Goal: Task Accomplishment & Management: Use online tool/utility

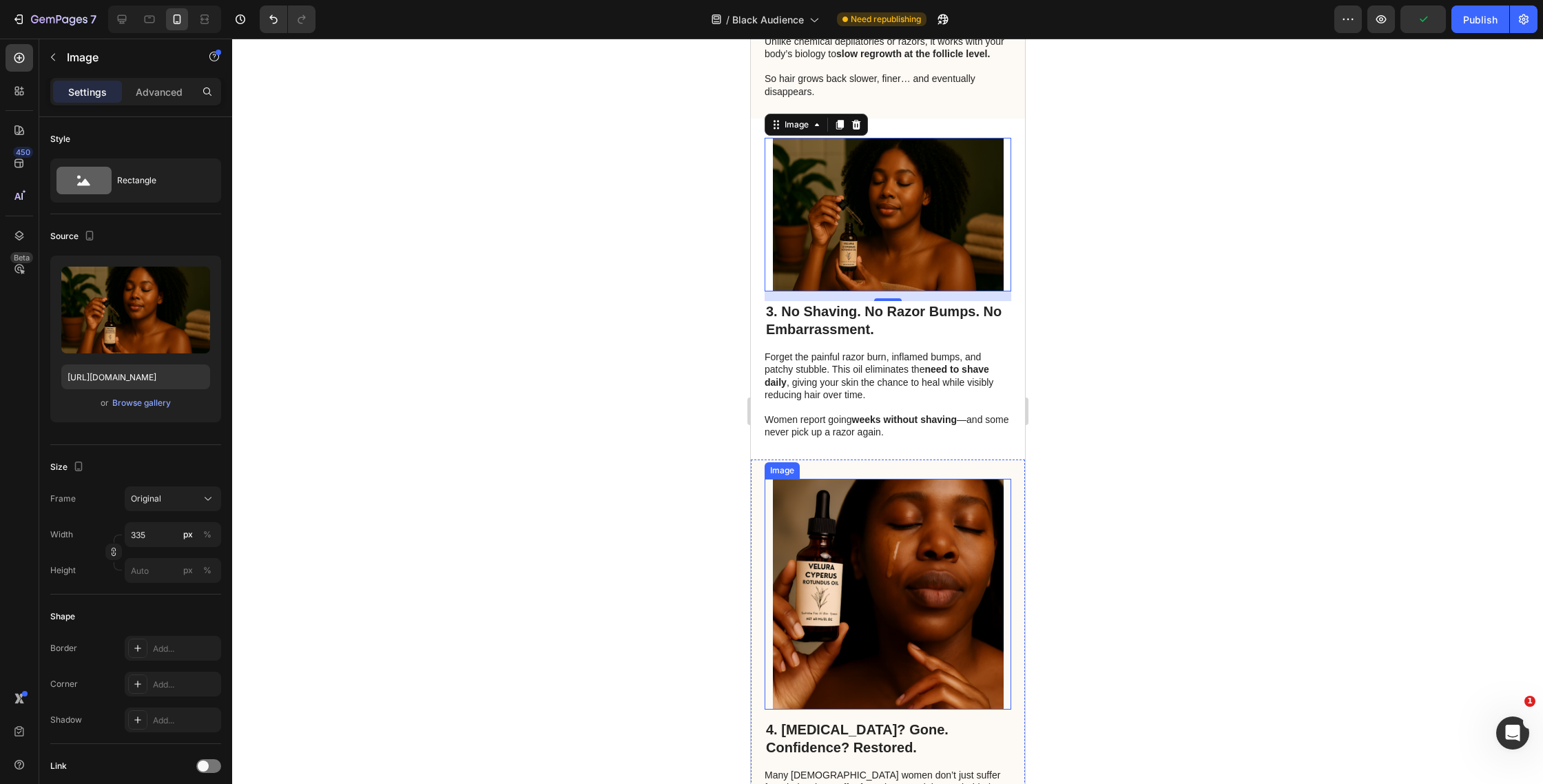
scroll to position [1104, 0]
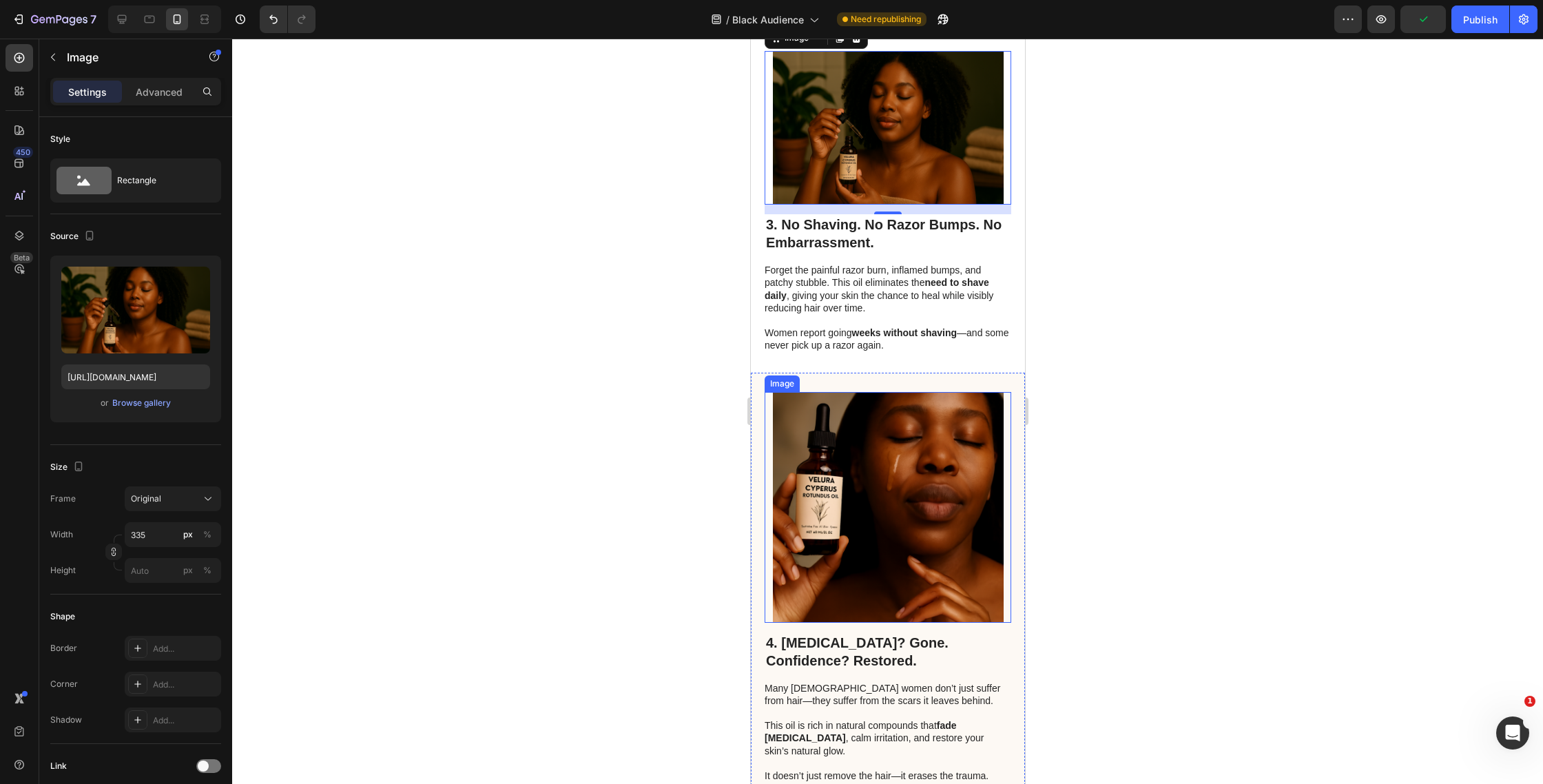
click at [838, 408] on img at bounding box center [888, 507] width 230 height 230
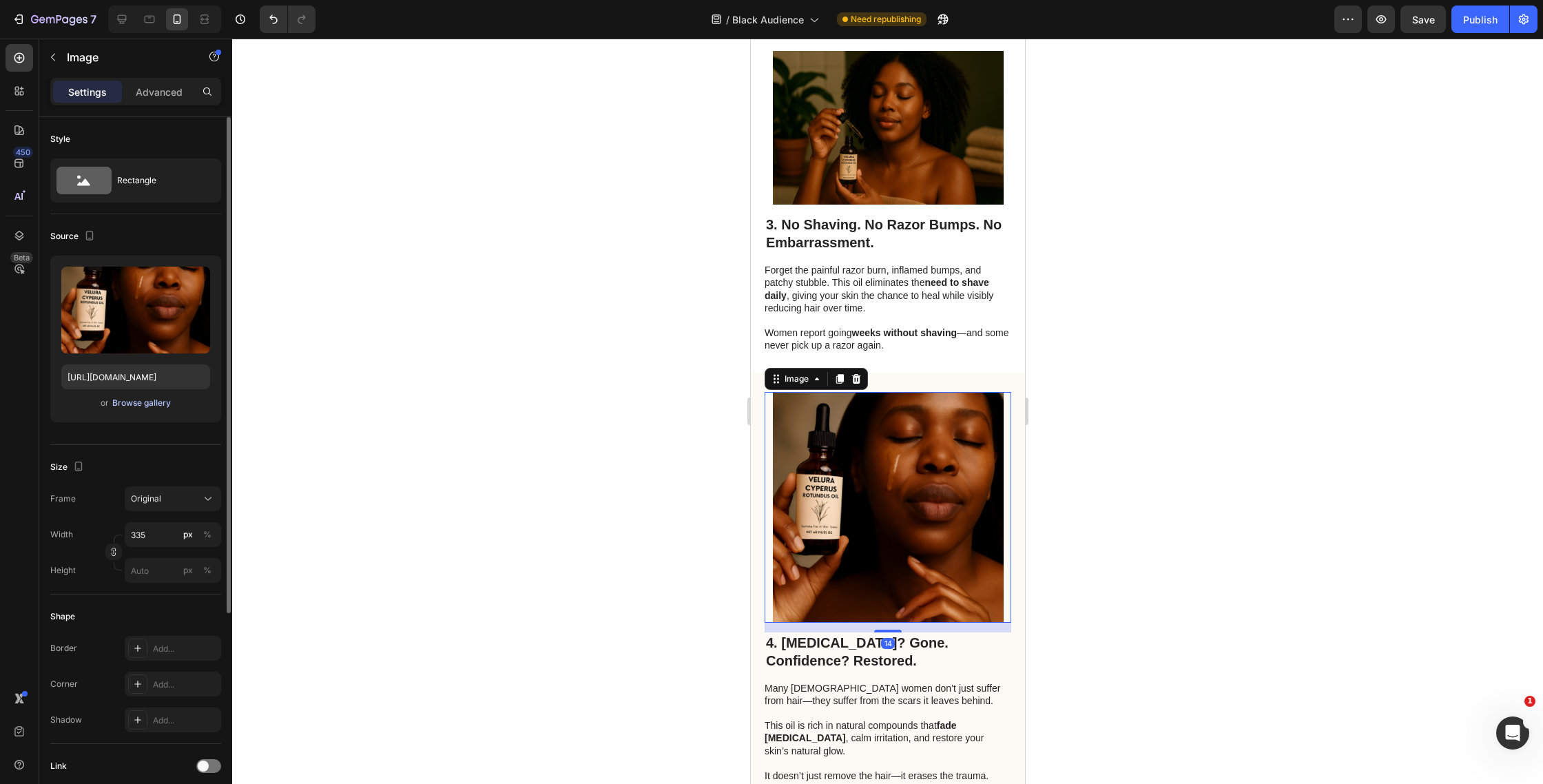
click at [148, 398] on div "Browse gallery" at bounding box center [142, 402] width 59 height 13
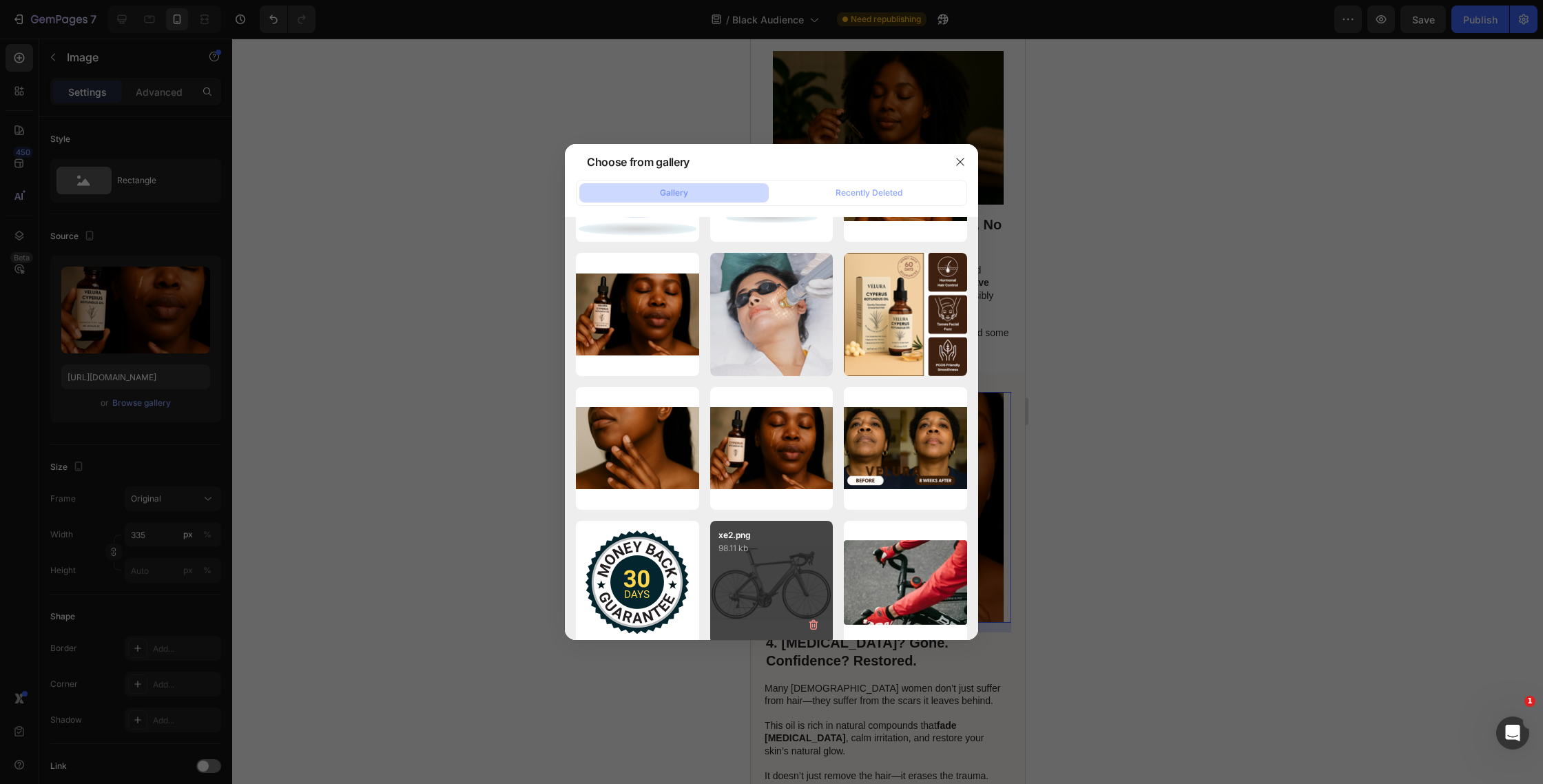
scroll to position [6092, 0]
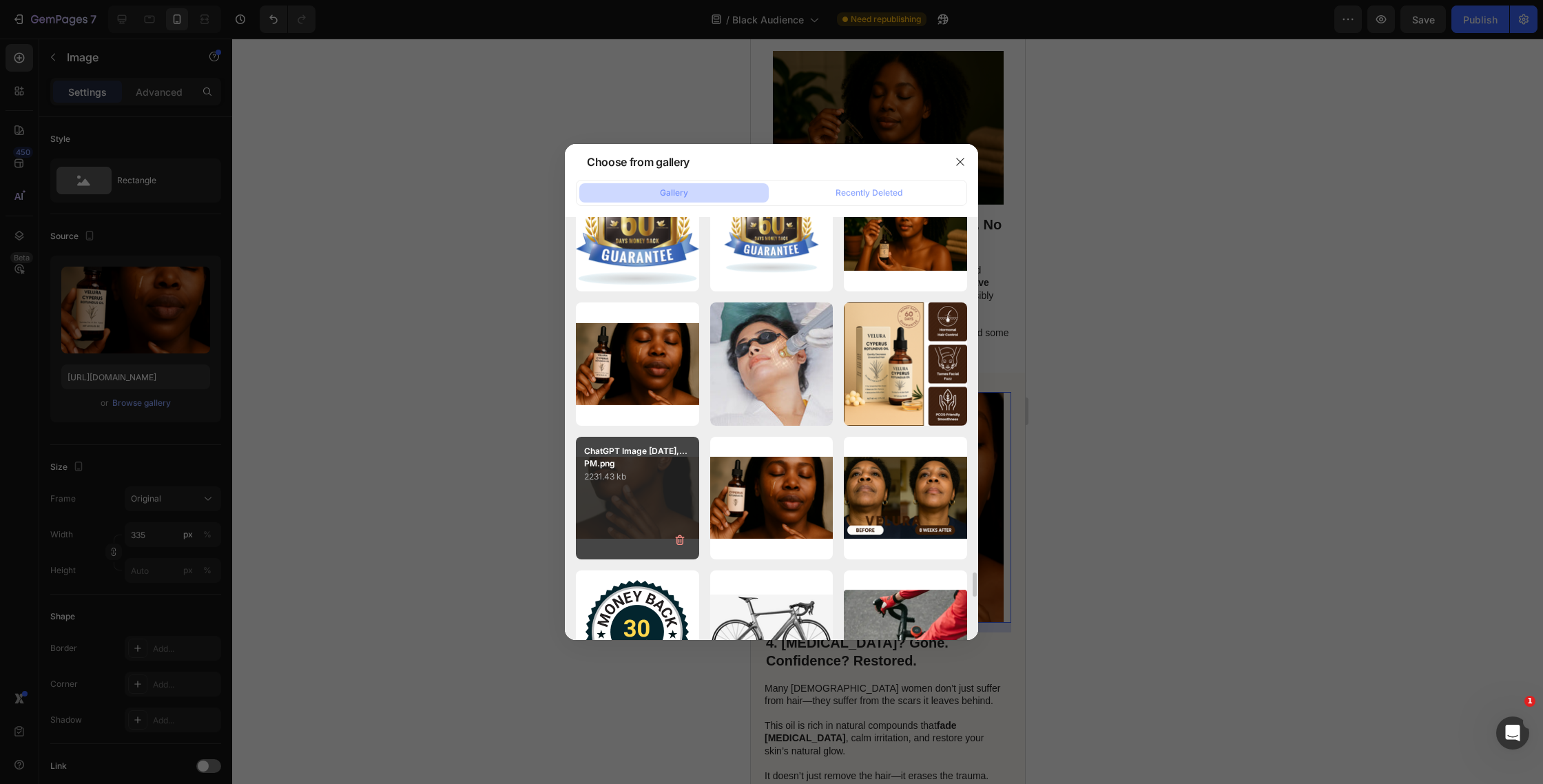
click at [653, 493] on div "ChatGPT Image [DATE],...PM.png 2231.43 kb" at bounding box center [638, 498] width 123 height 123
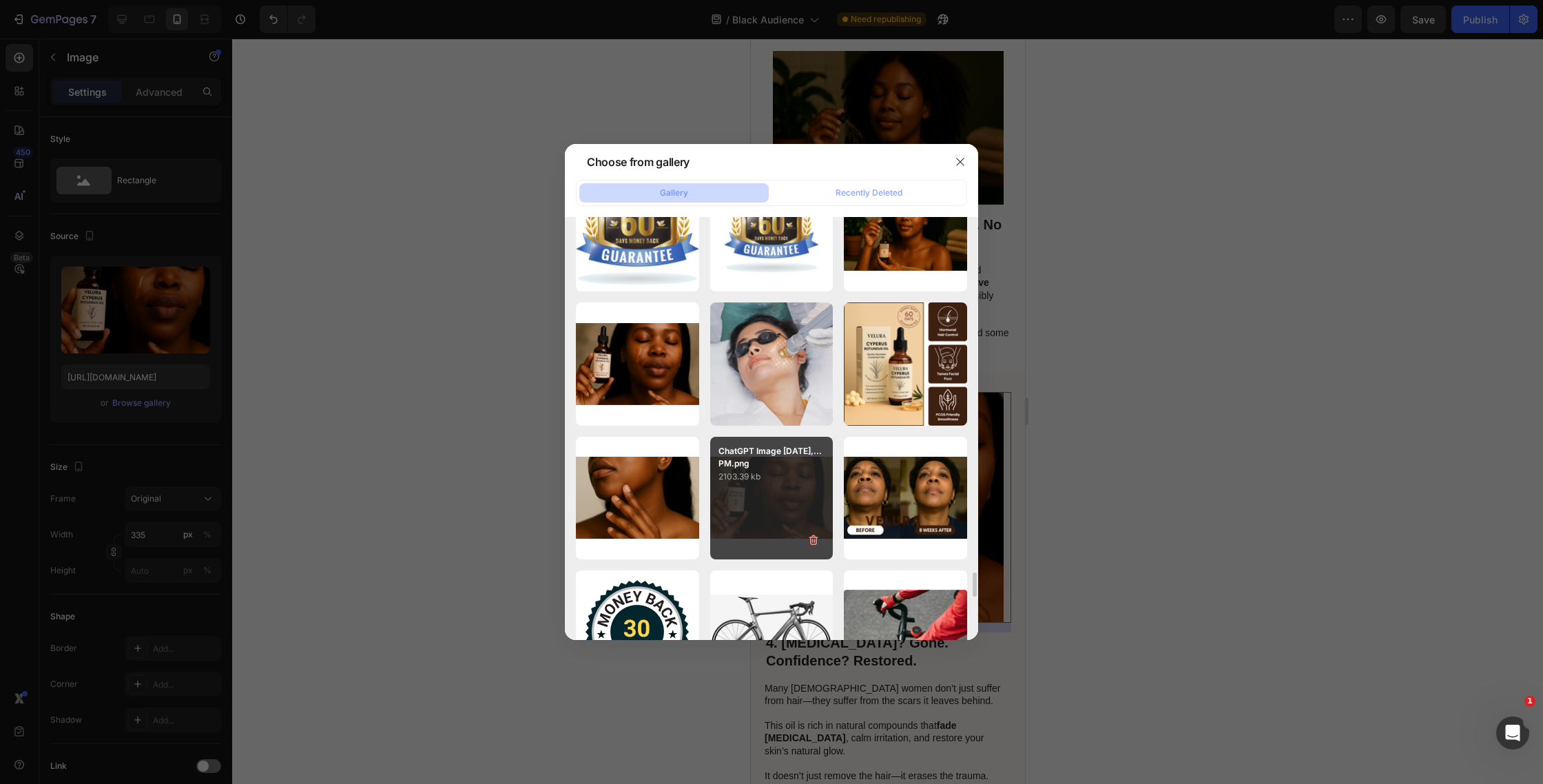
type input "[URL][DOMAIN_NAME]"
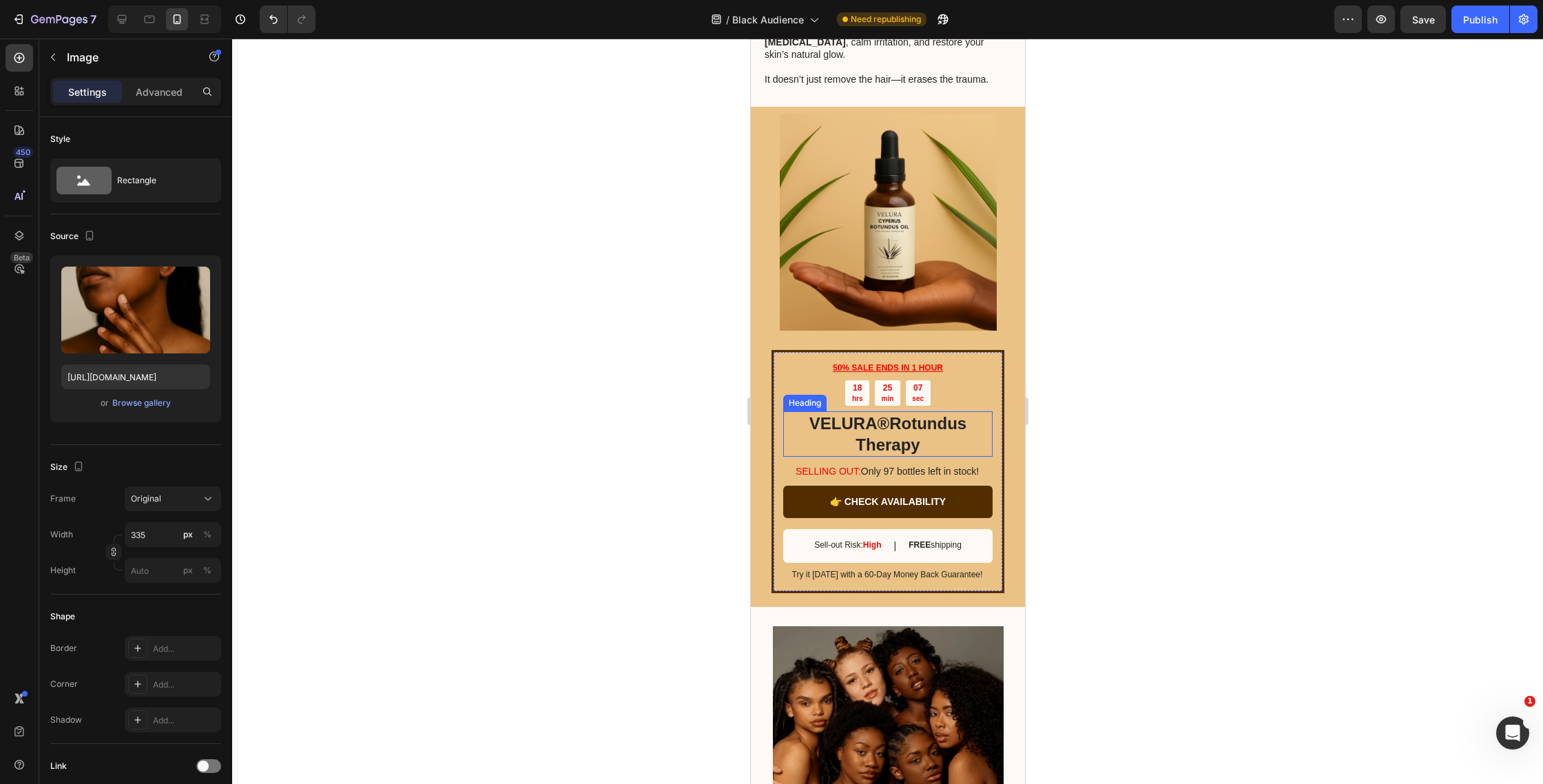
scroll to position [2281, 0]
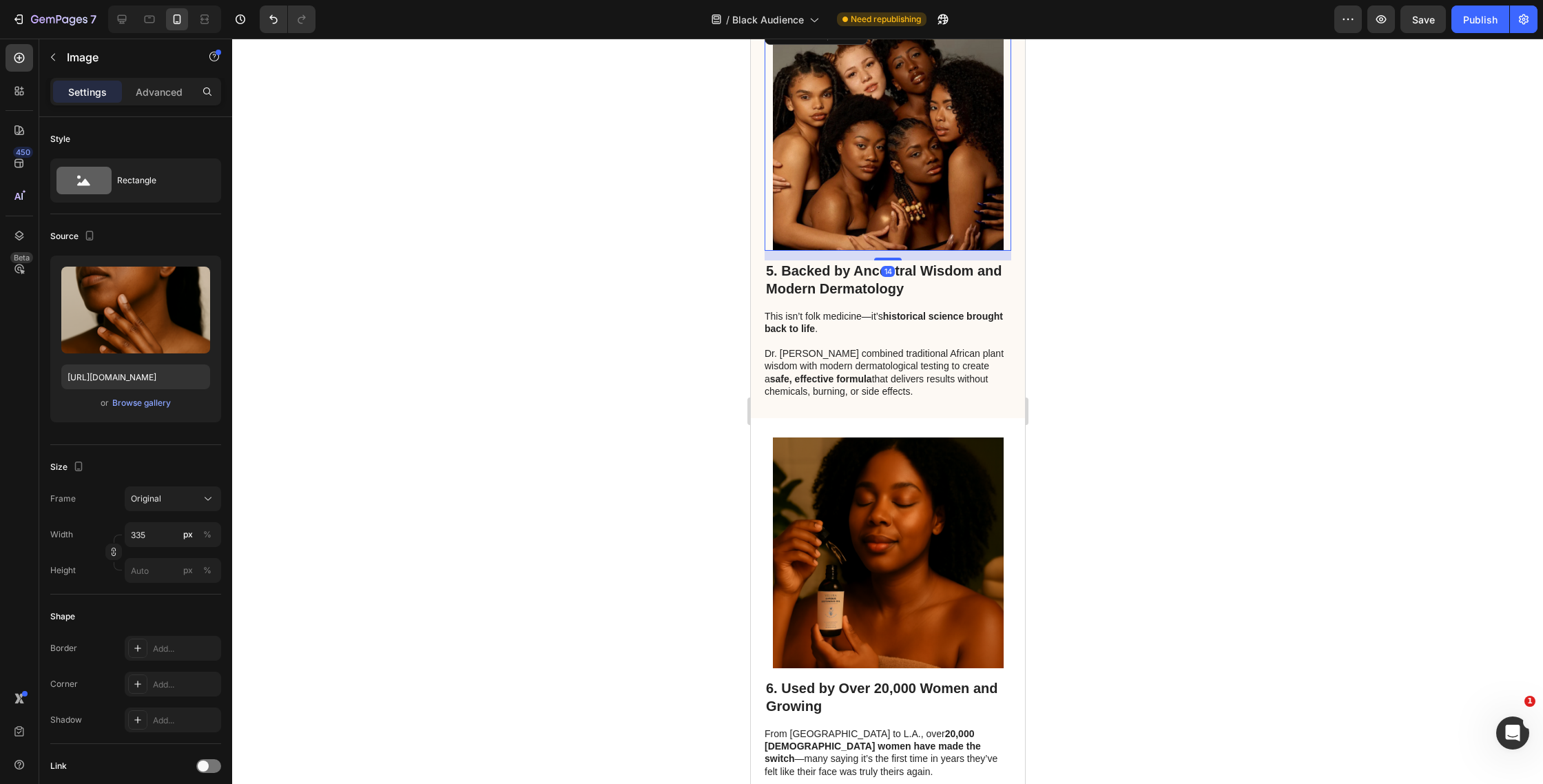
click at [857, 199] on img at bounding box center [888, 135] width 230 height 230
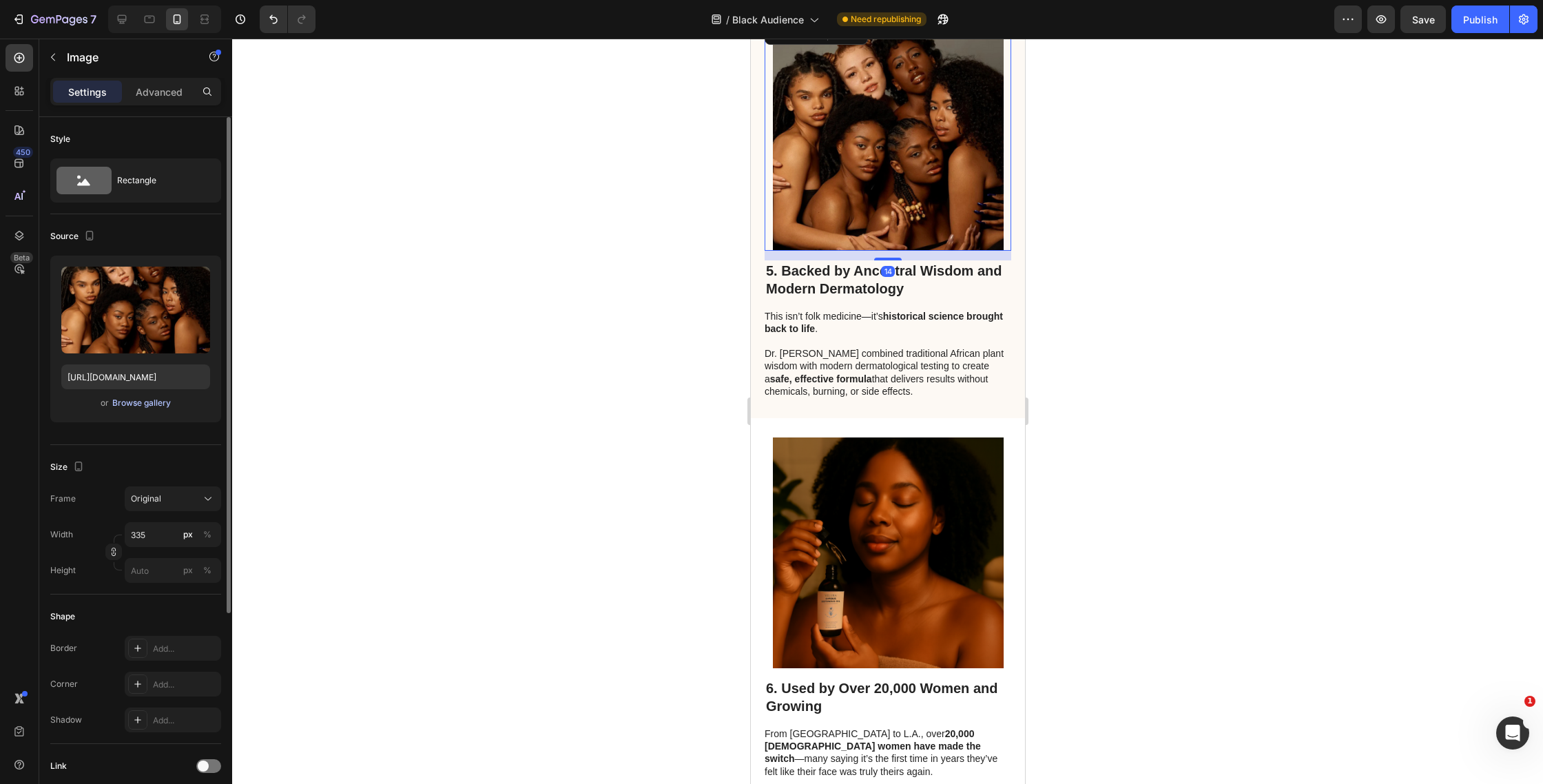
click at [160, 411] on div "Upload Image [URL][DOMAIN_NAME] or Browse gallery" at bounding box center [135, 339] width 171 height 167
click at [164, 406] on div "Browse gallery" at bounding box center [142, 402] width 59 height 13
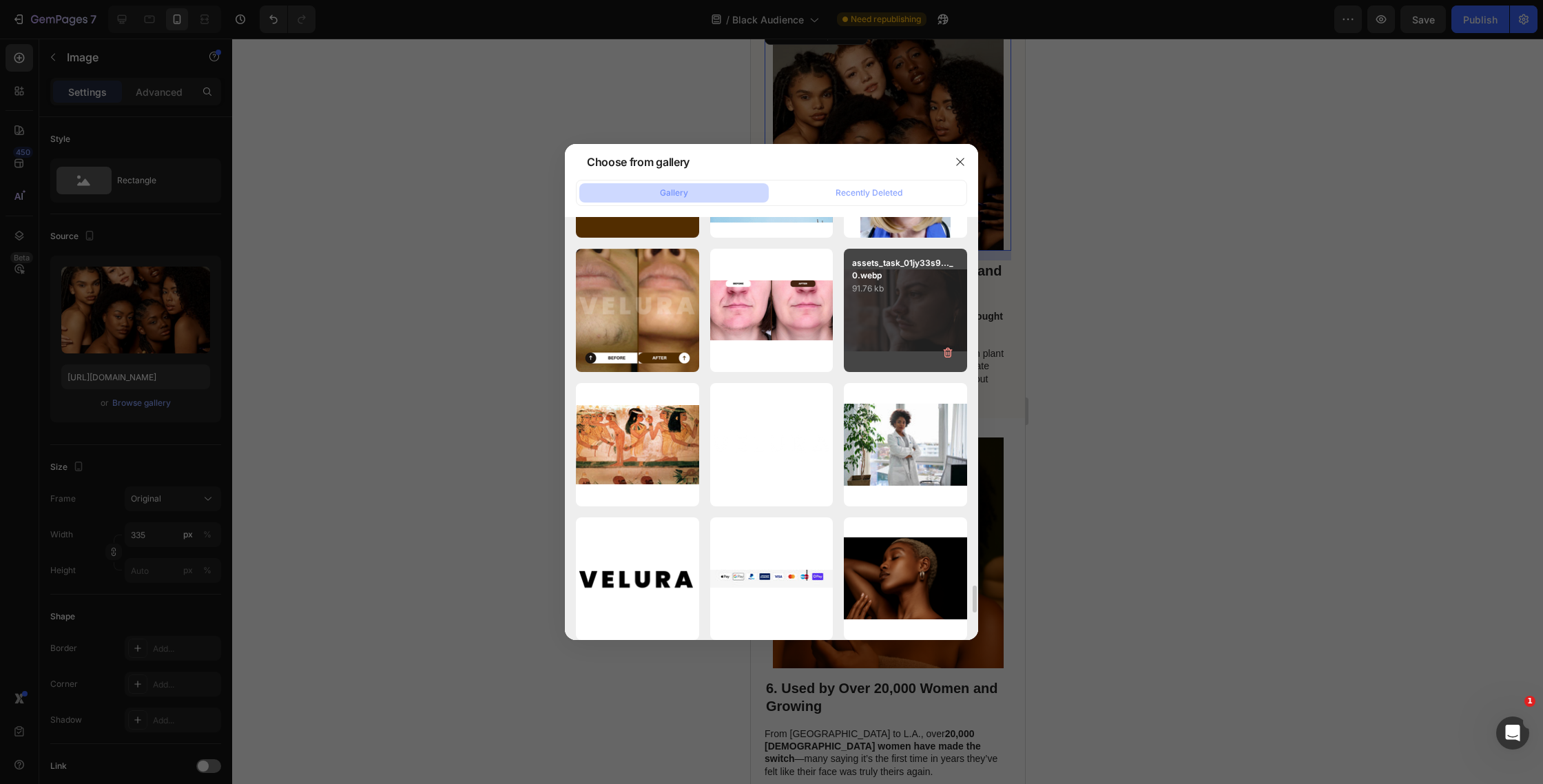
scroll to position [5712, 0]
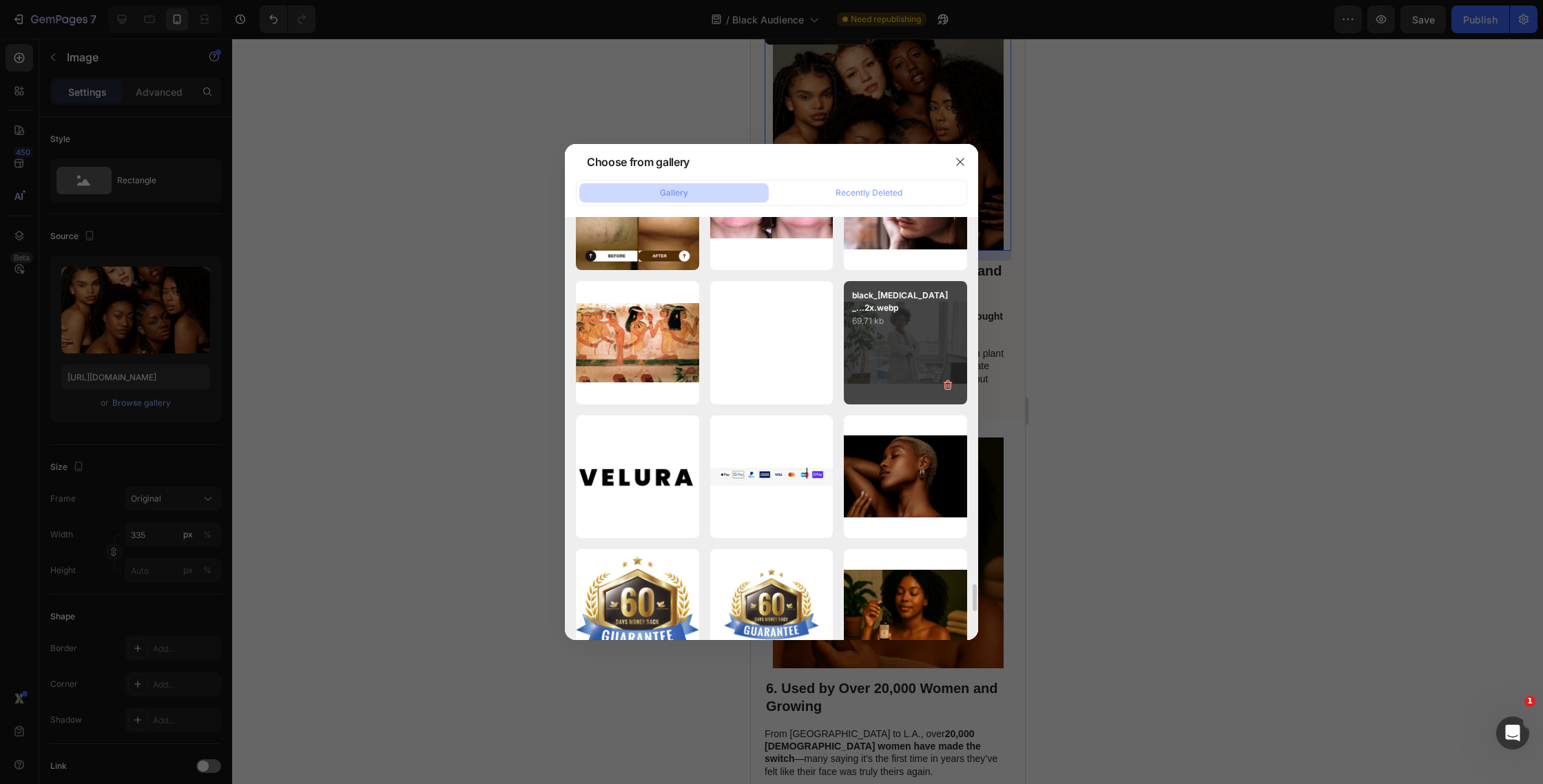
click at [888, 348] on div "black_[MEDICAL_DATA]_...2x.webp 69.71 kb" at bounding box center [905, 343] width 123 height 123
type input "[URL][DOMAIN_NAME]"
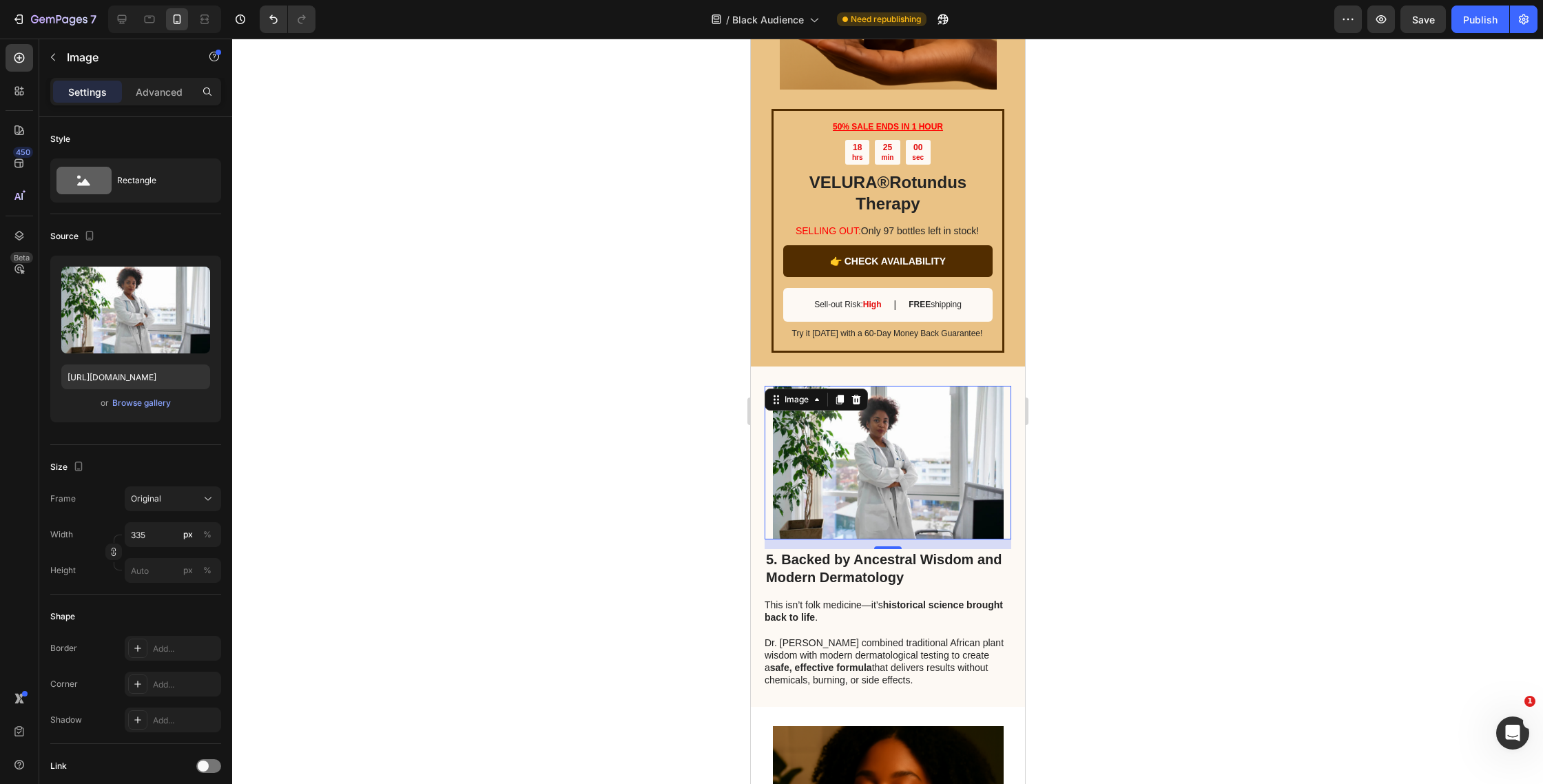
scroll to position [1848, 0]
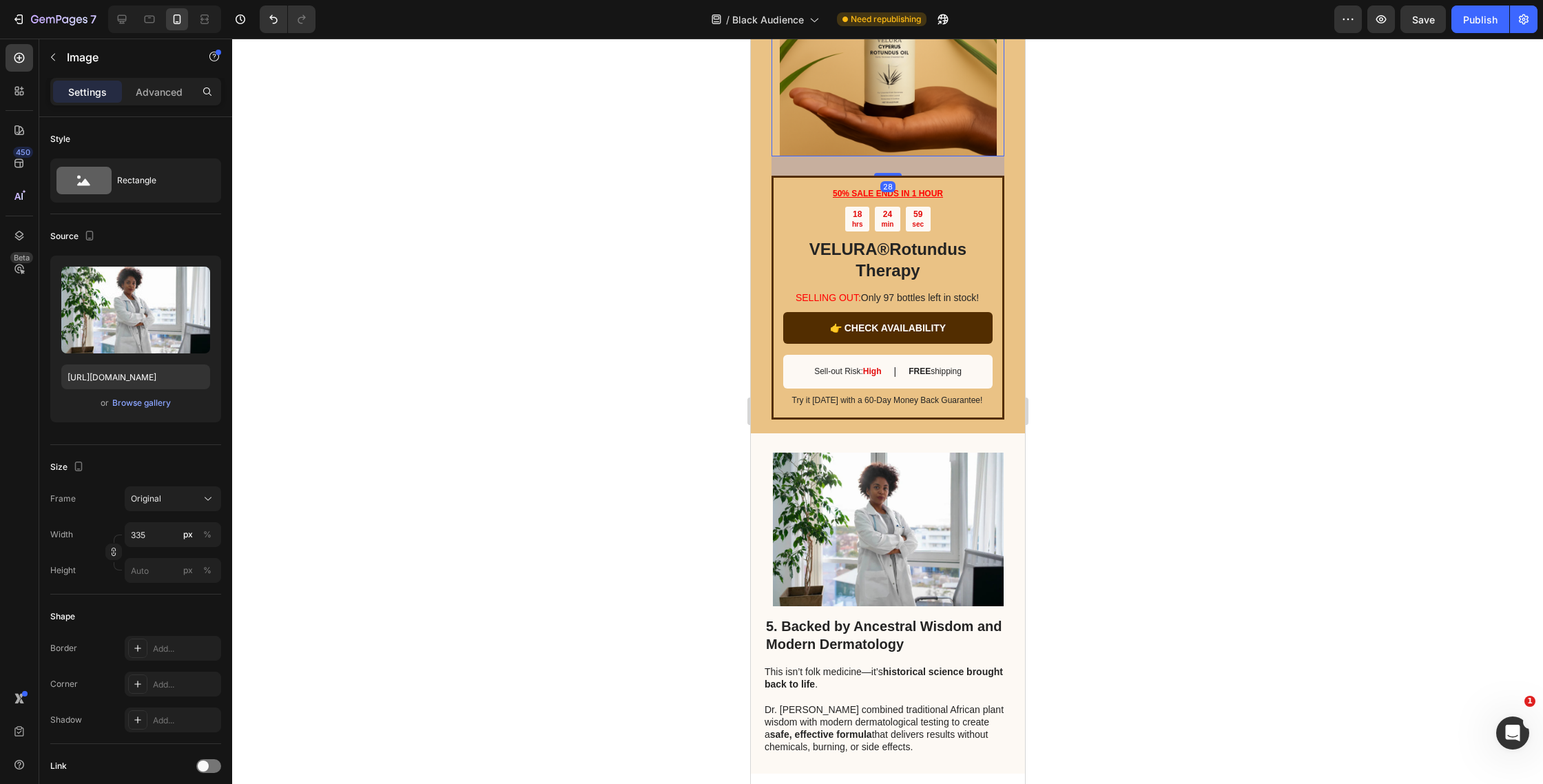
click at [859, 137] on img at bounding box center [888, 48] width 217 height 217
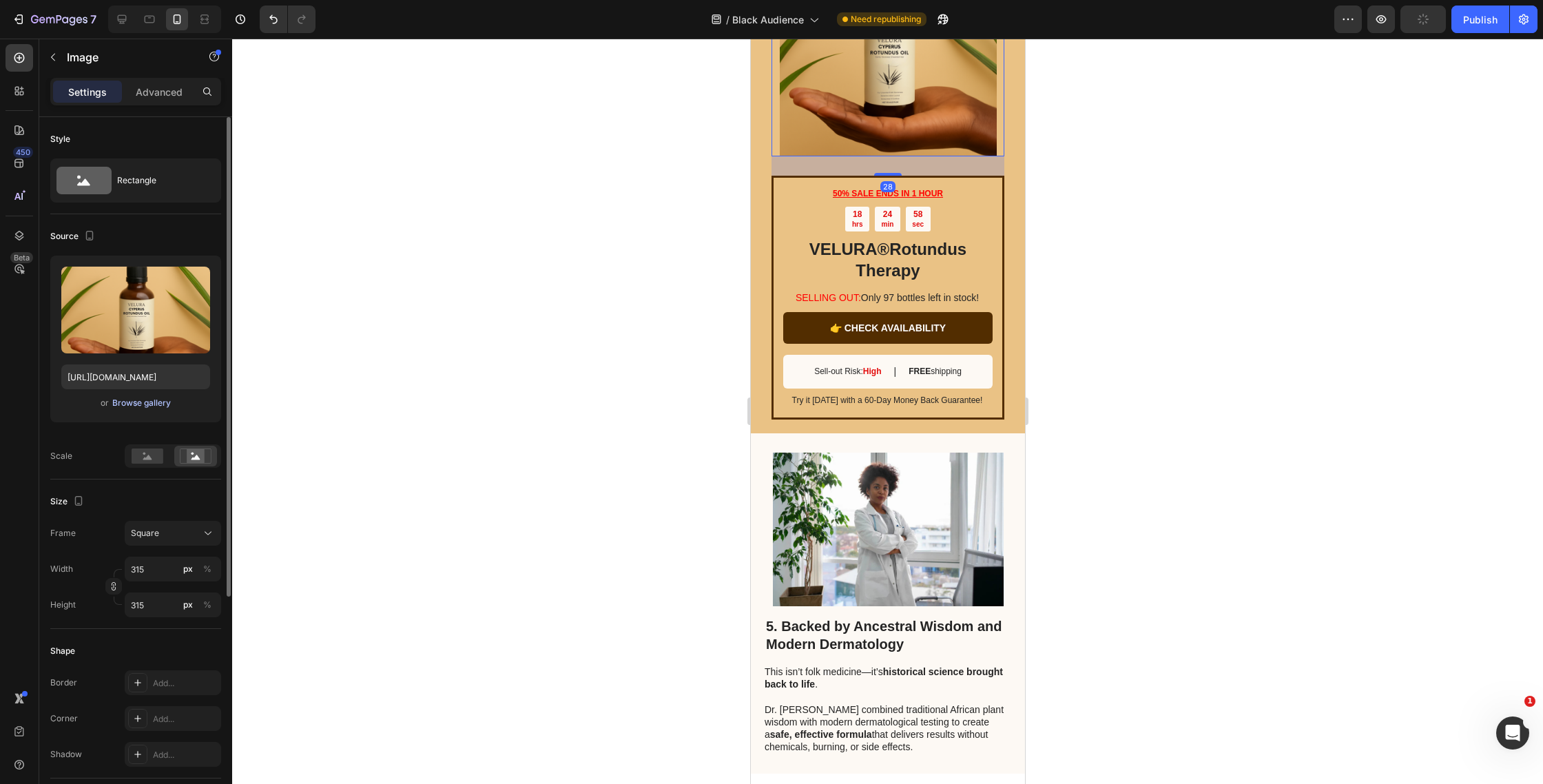
click at [159, 408] on div "Browse gallery" at bounding box center [142, 402] width 59 height 13
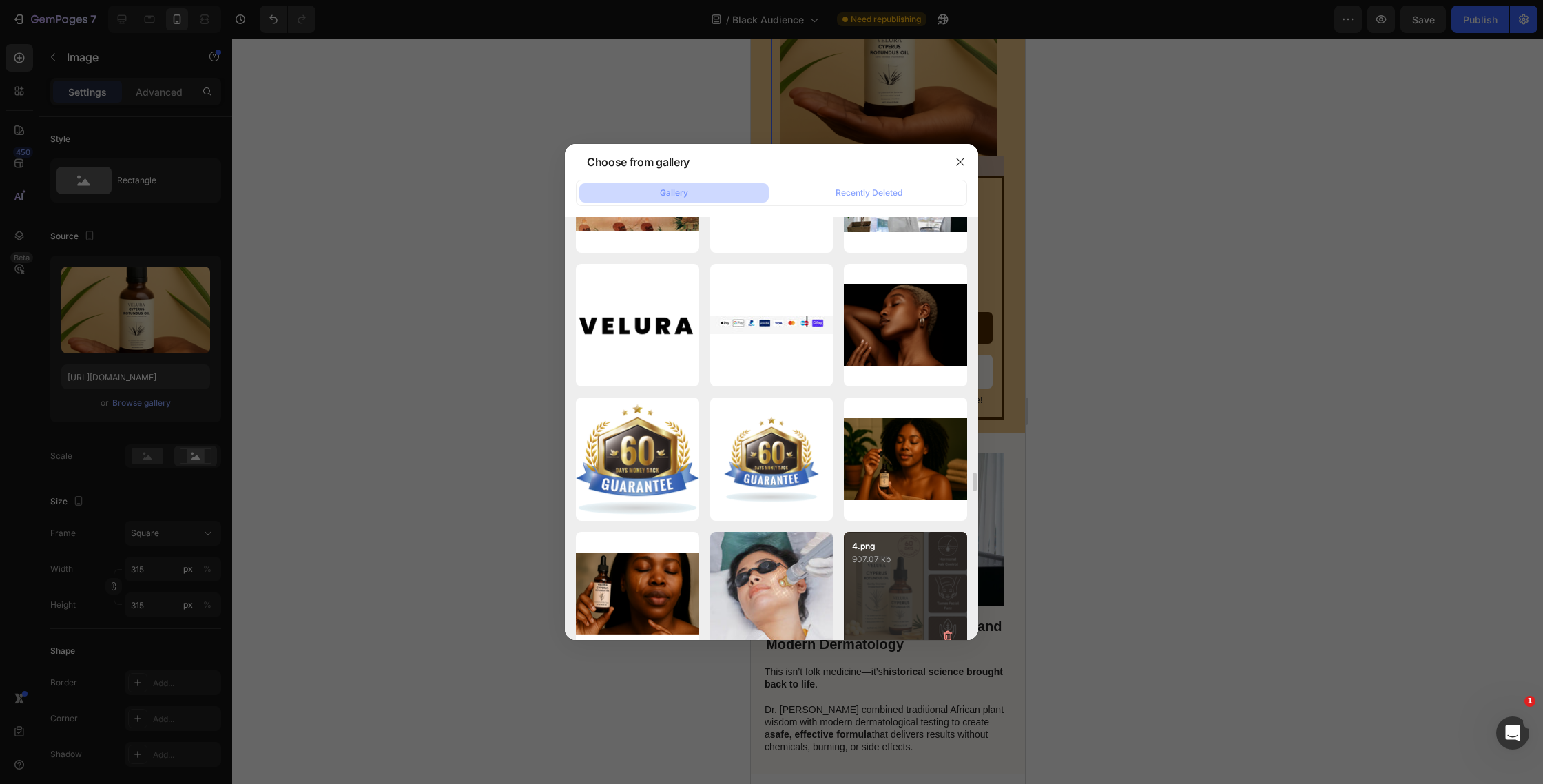
scroll to position [5855, 0]
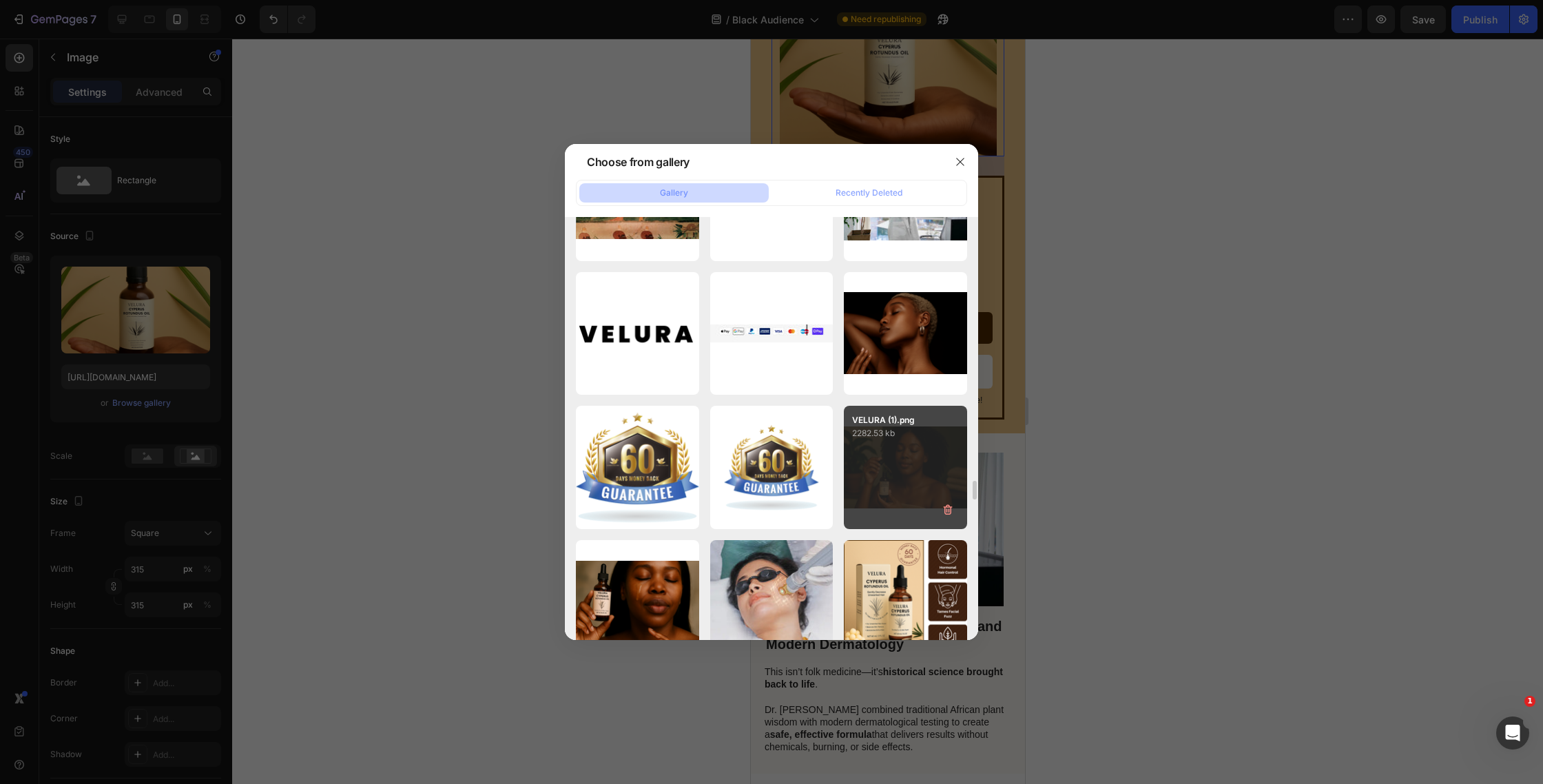
drag, startPoint x: 890, startPoint y: 557, endPoint x: 886, endPoint y: 526, distance: 31.3
click at [0, 0] on p "4.png" at bounding box center [0, 0] width 0 height 0
type input "[URL][DOMAIN_NAME]"
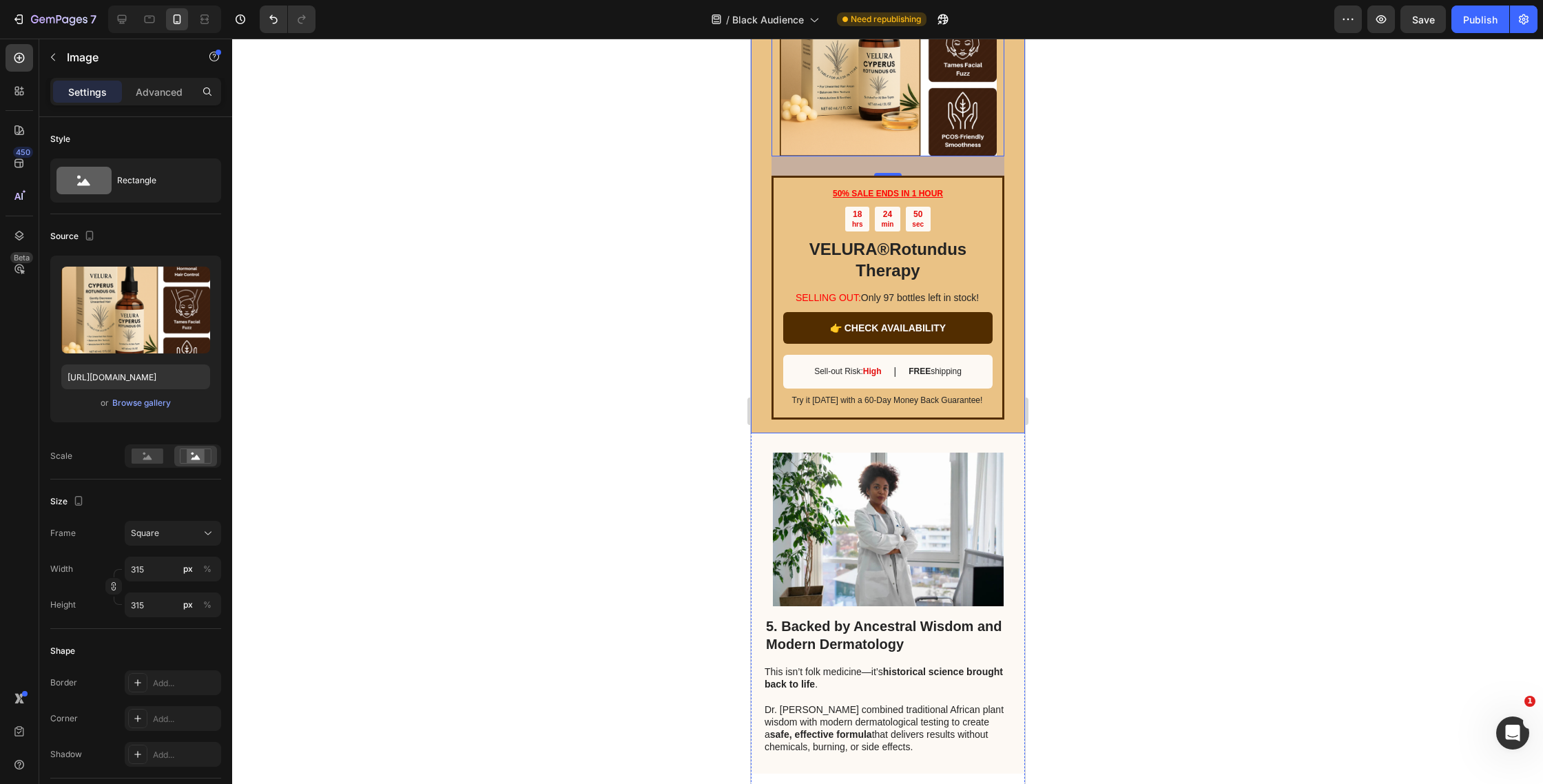
click at [762, 319] on div "50% SALE ENDS IN 1 HOUR Text Block 18 hrs 24 min 50 sec Countdown Timer VELURA …" at bounding box center [887, 183] width 274 height 501
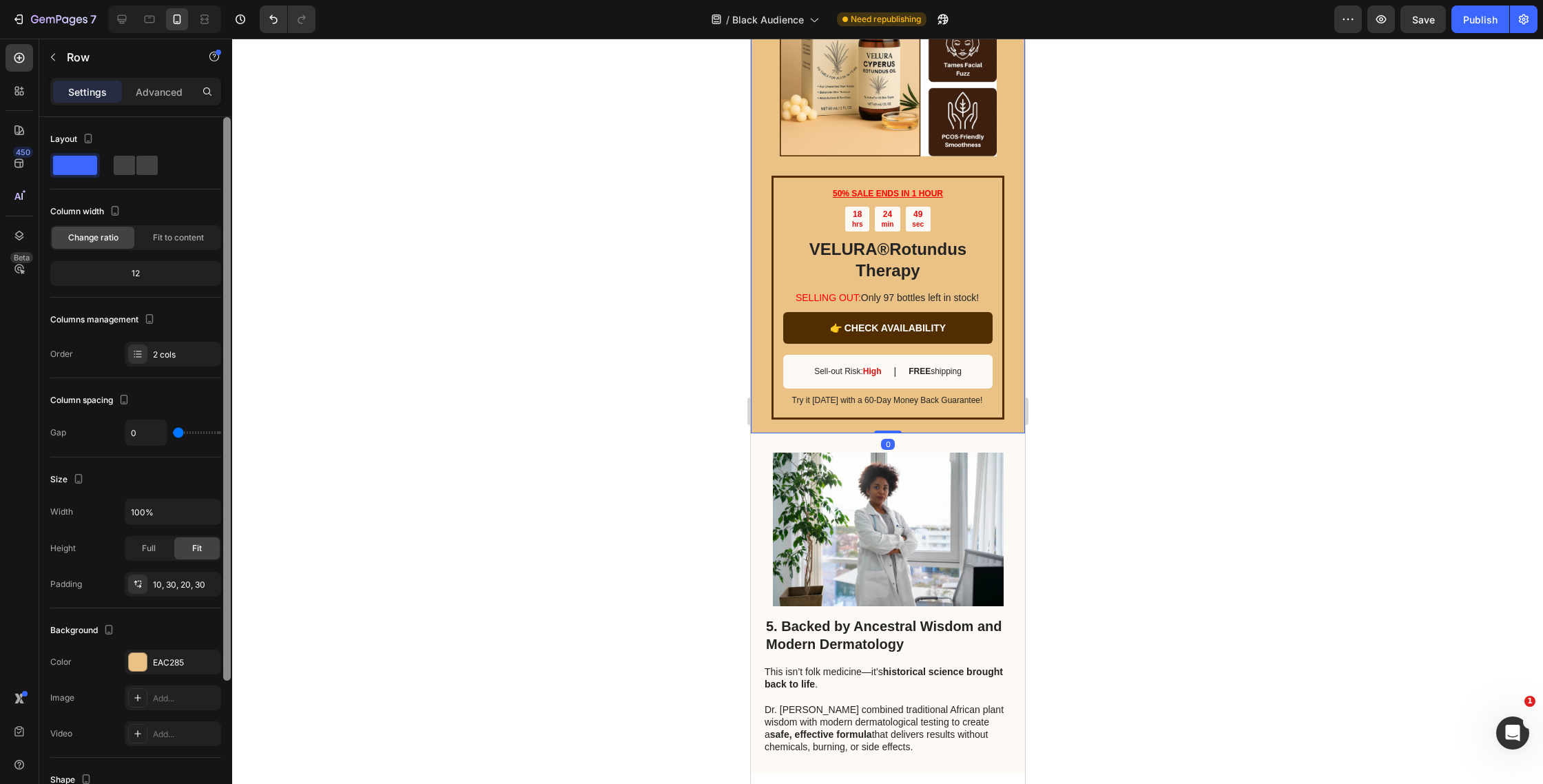
drag, startPoint x: 162, startPoint y: 652, endPoint x: 226, endPoint y: 648, distance: 64.1
click at [162, 652] on div "EAC285" at bounding box center [173, 661] width 97 height 24
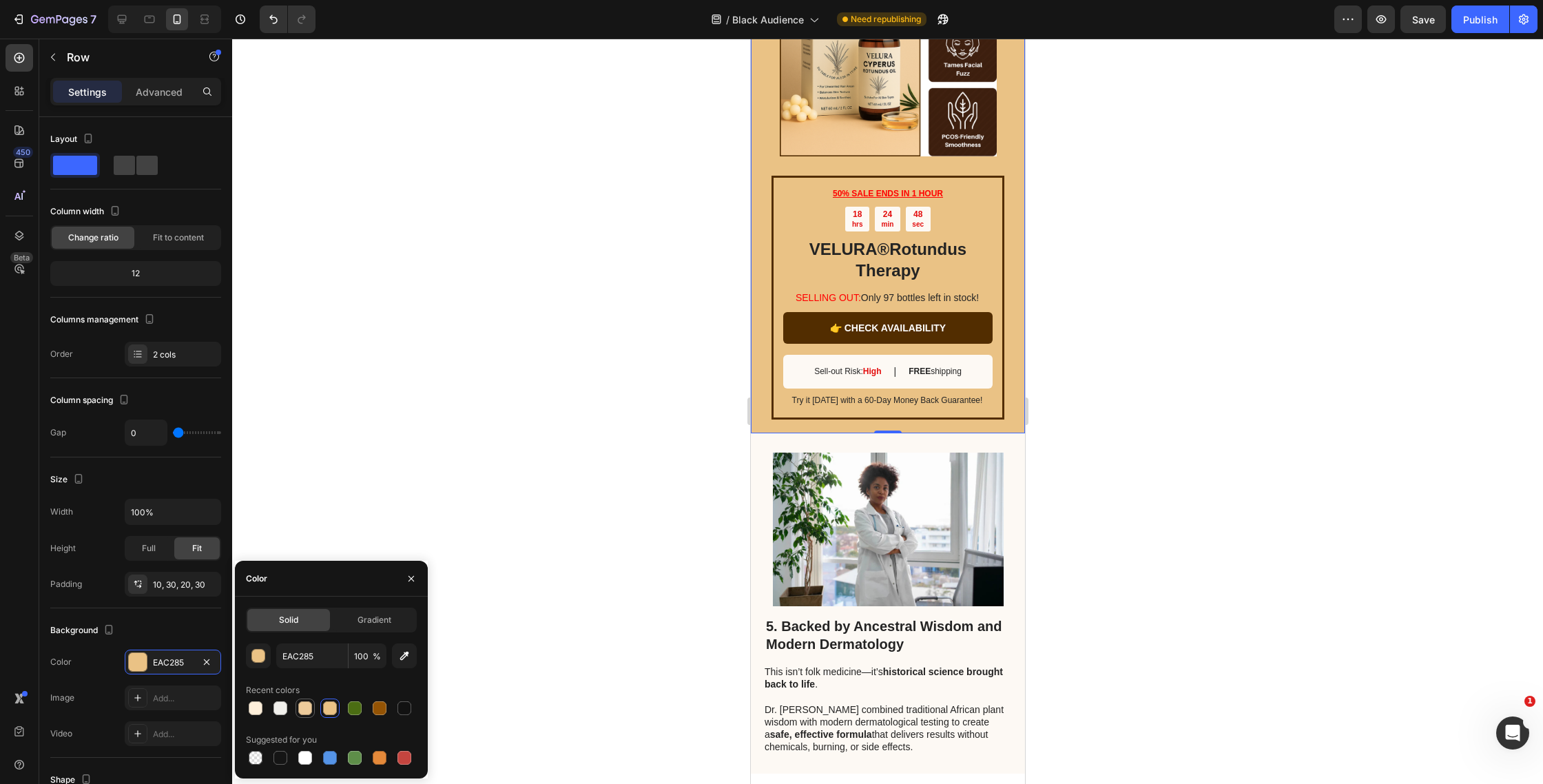
click at [303, 712] on div at bounding box center [305, 708] width 14 height 14
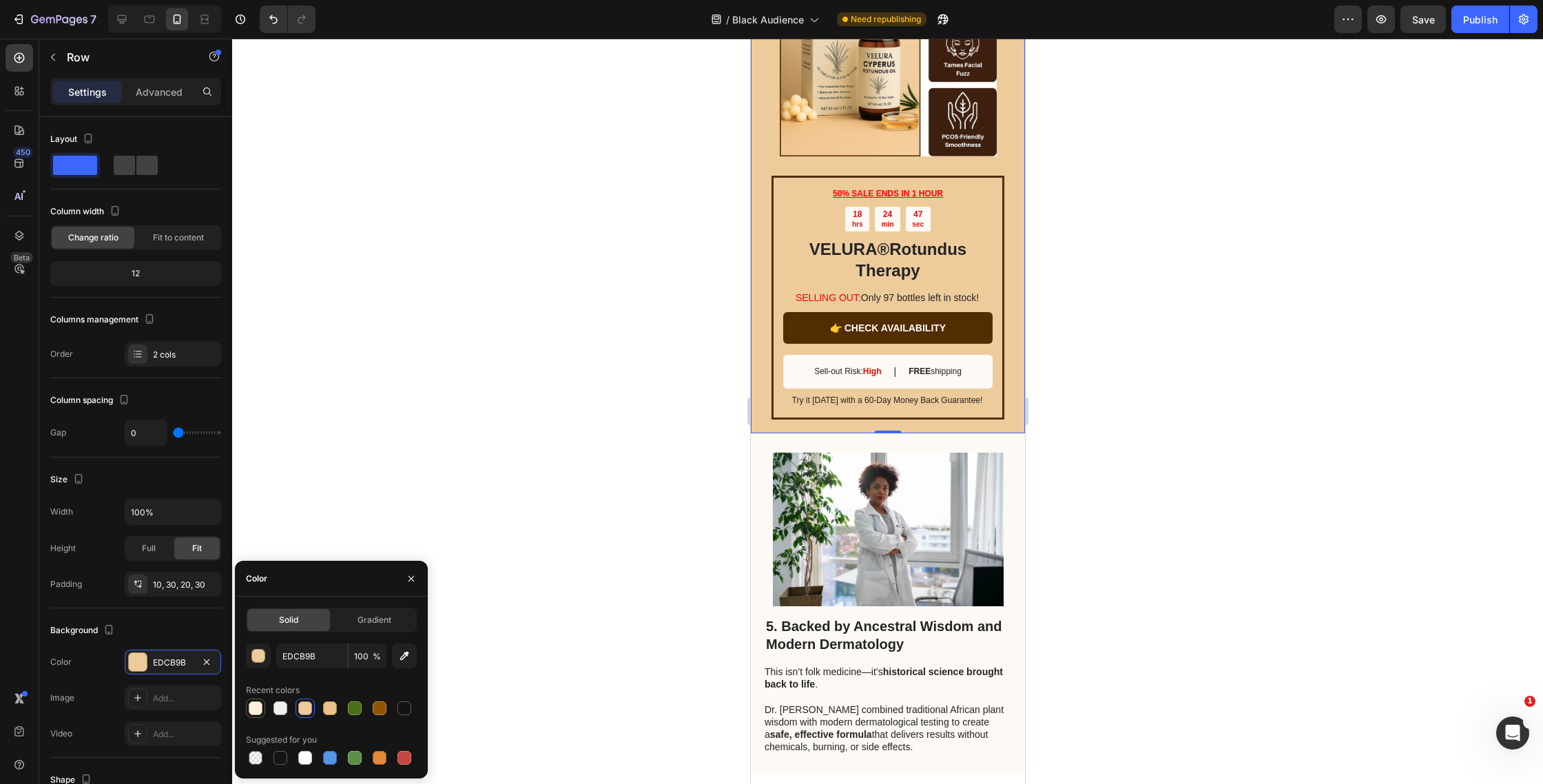
click at [258, 704] on div at bounding box center [256, 708] width 14 height 14
type input "FFF0DB"
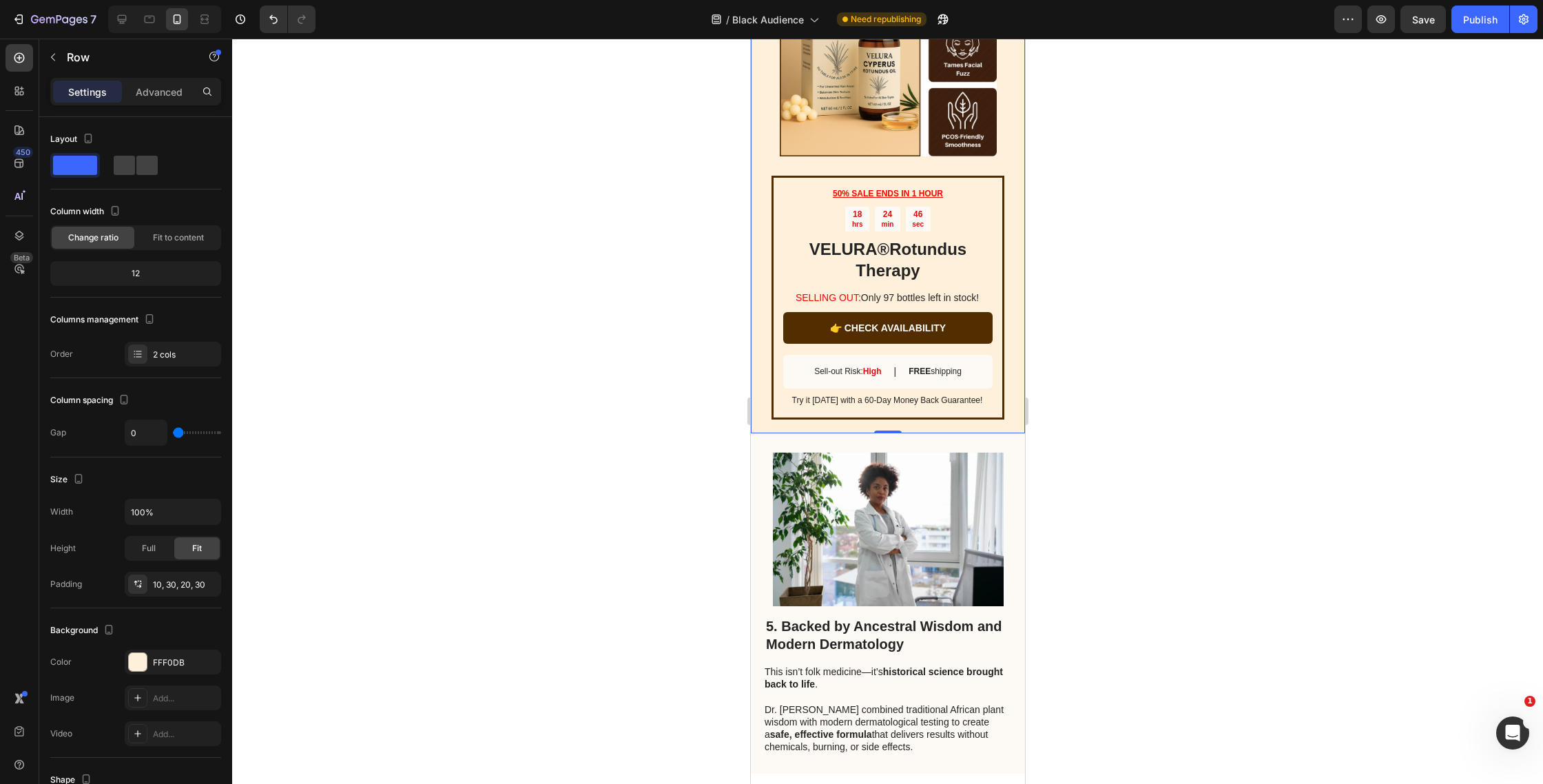
drag, startPoint x: 631, startPoint y: 494, endPoint x: 692, endPoint y: 480, distance: 62.6
click at [631, 494] on div at bounding box center [888, 411] width 1311 height 745
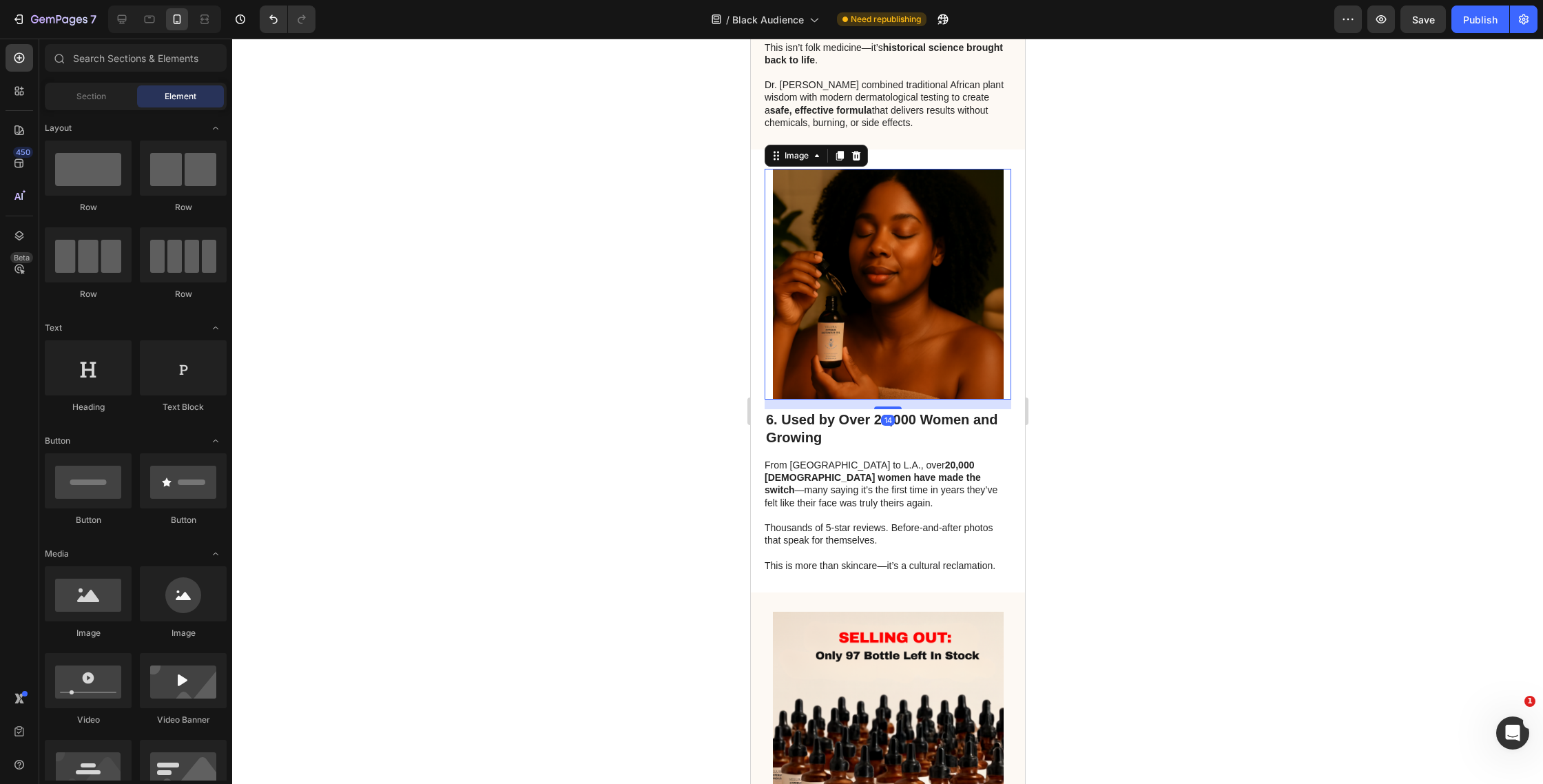
scroll to position [1866, 0]
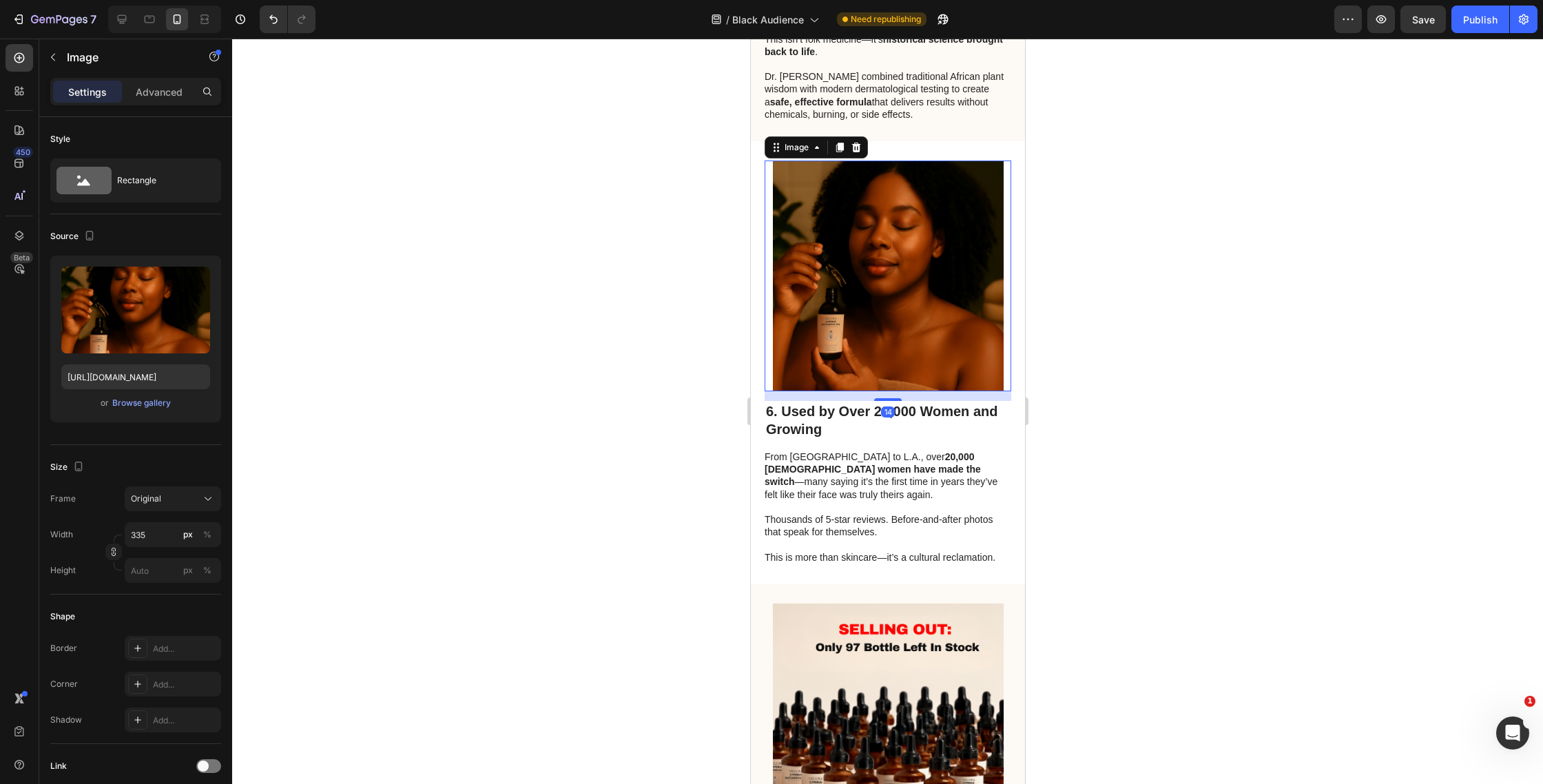
drag, startPoint x: 866, startPoint y: 336, endPoint x: 787, endPoint y: 339, distance: 79.1
click at [866, 336] on img at bounding box center [888, 275] width 230 height 230
click at [114, 401] on div "Browse gallery" at bounding box center [142, 402] width 59 height 13
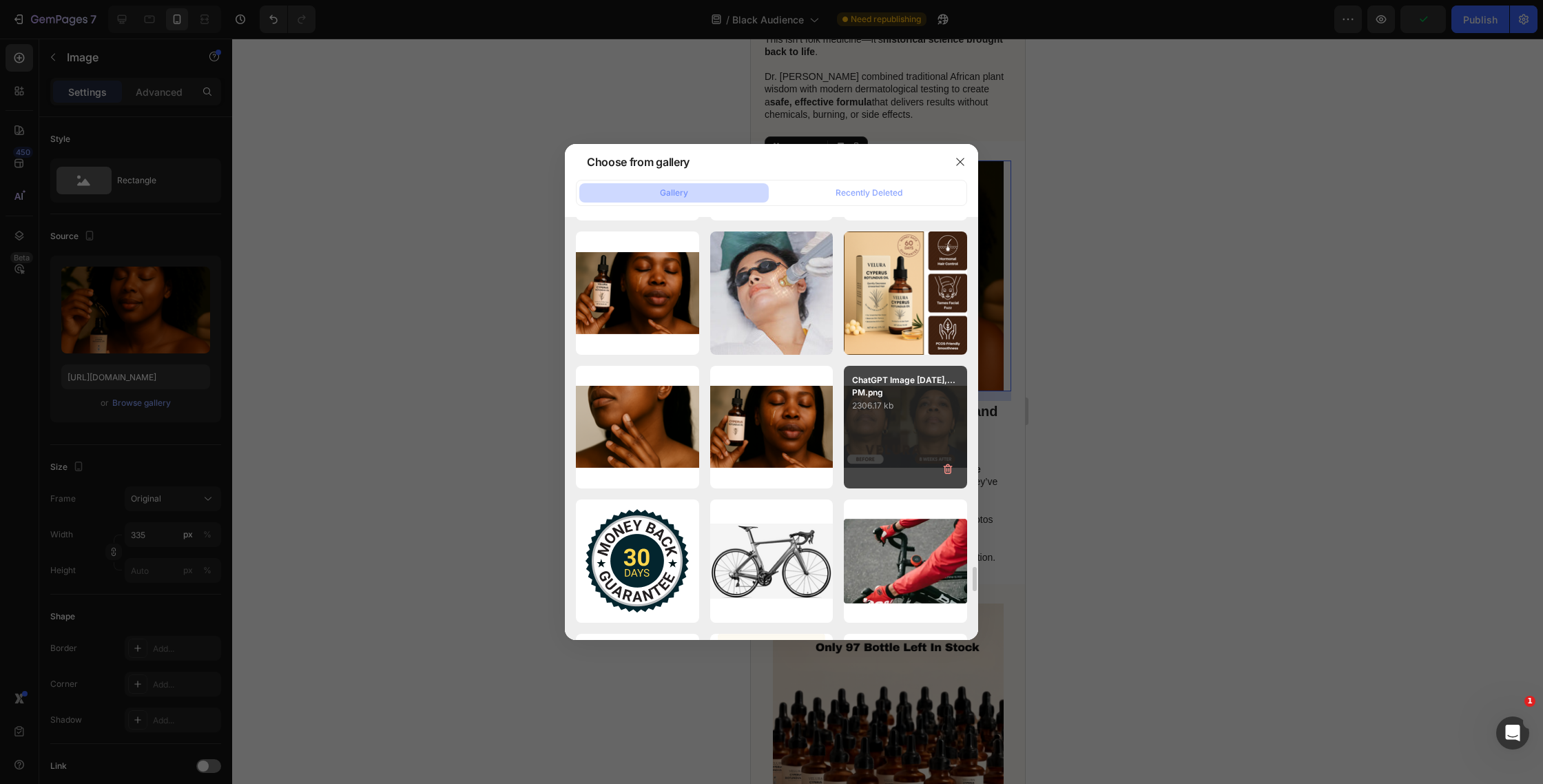
scroll to position [6155, 0]
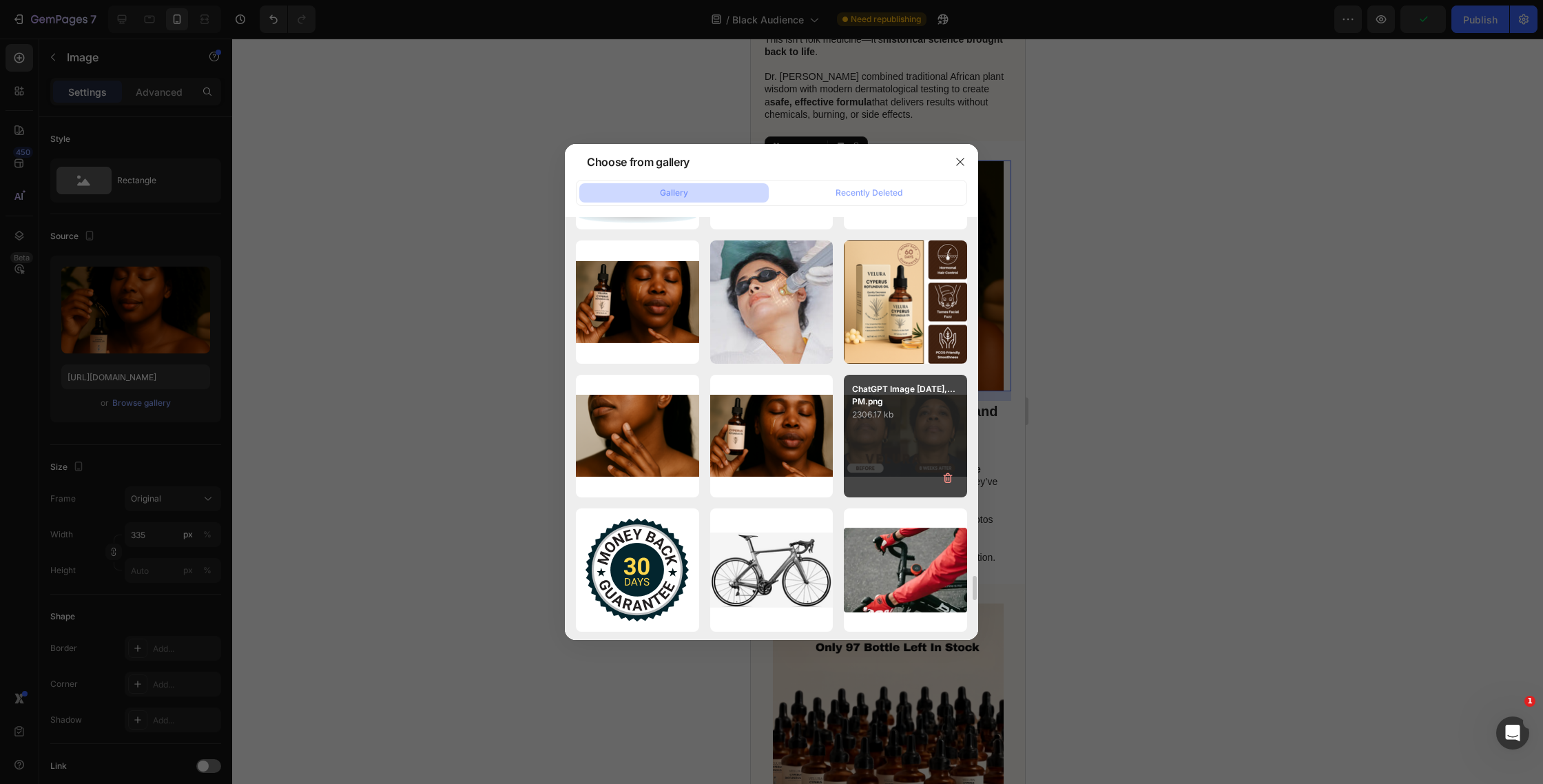
click at [871, 427] on div "ChatGPT Image [DATE],...PM.png 2306.17 kb" at bounding box center [905, 436] width 123 height 123
type input "[URL][DOMAIN_NAME]"
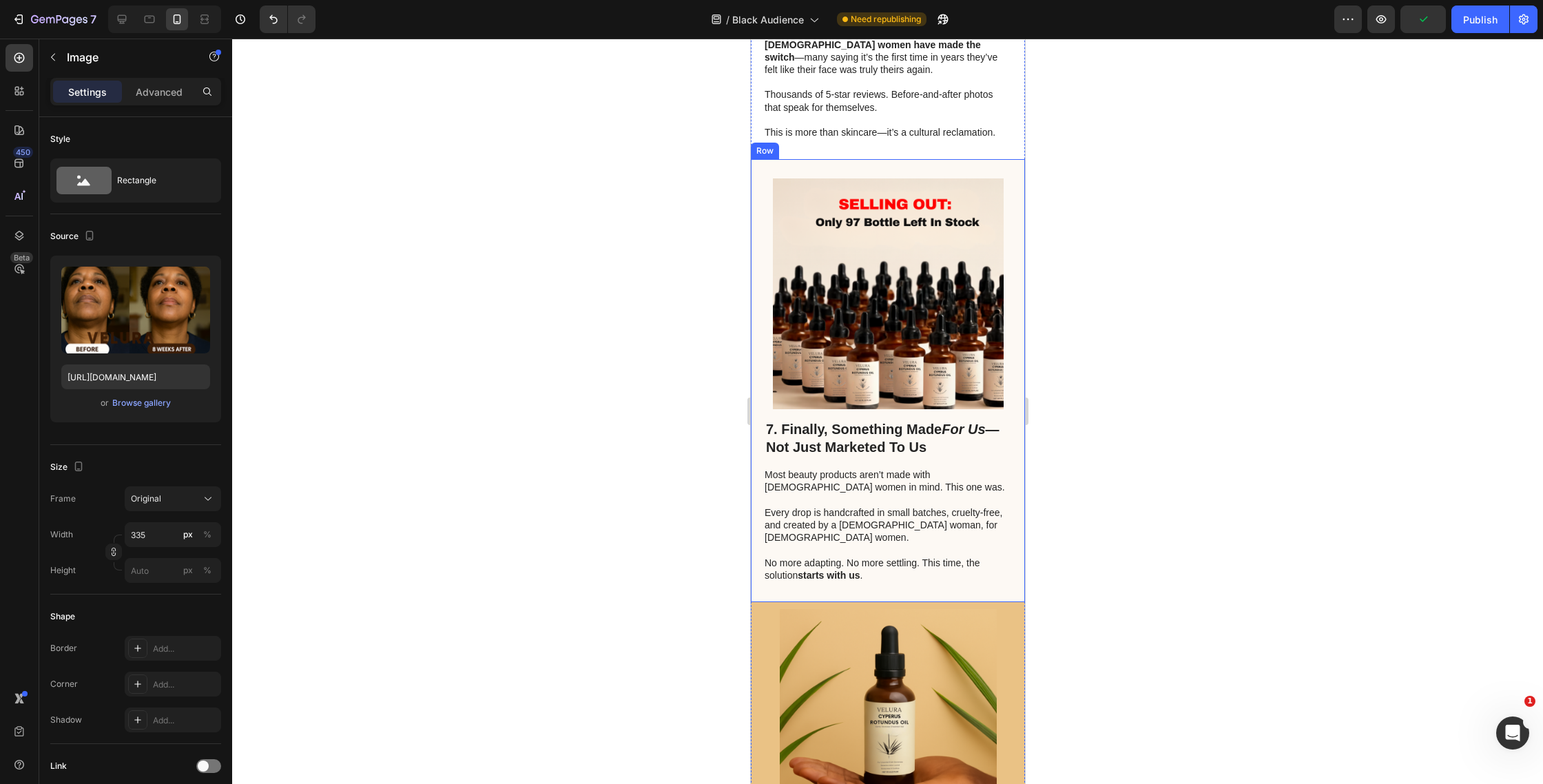
scroll to position [2316, 0]
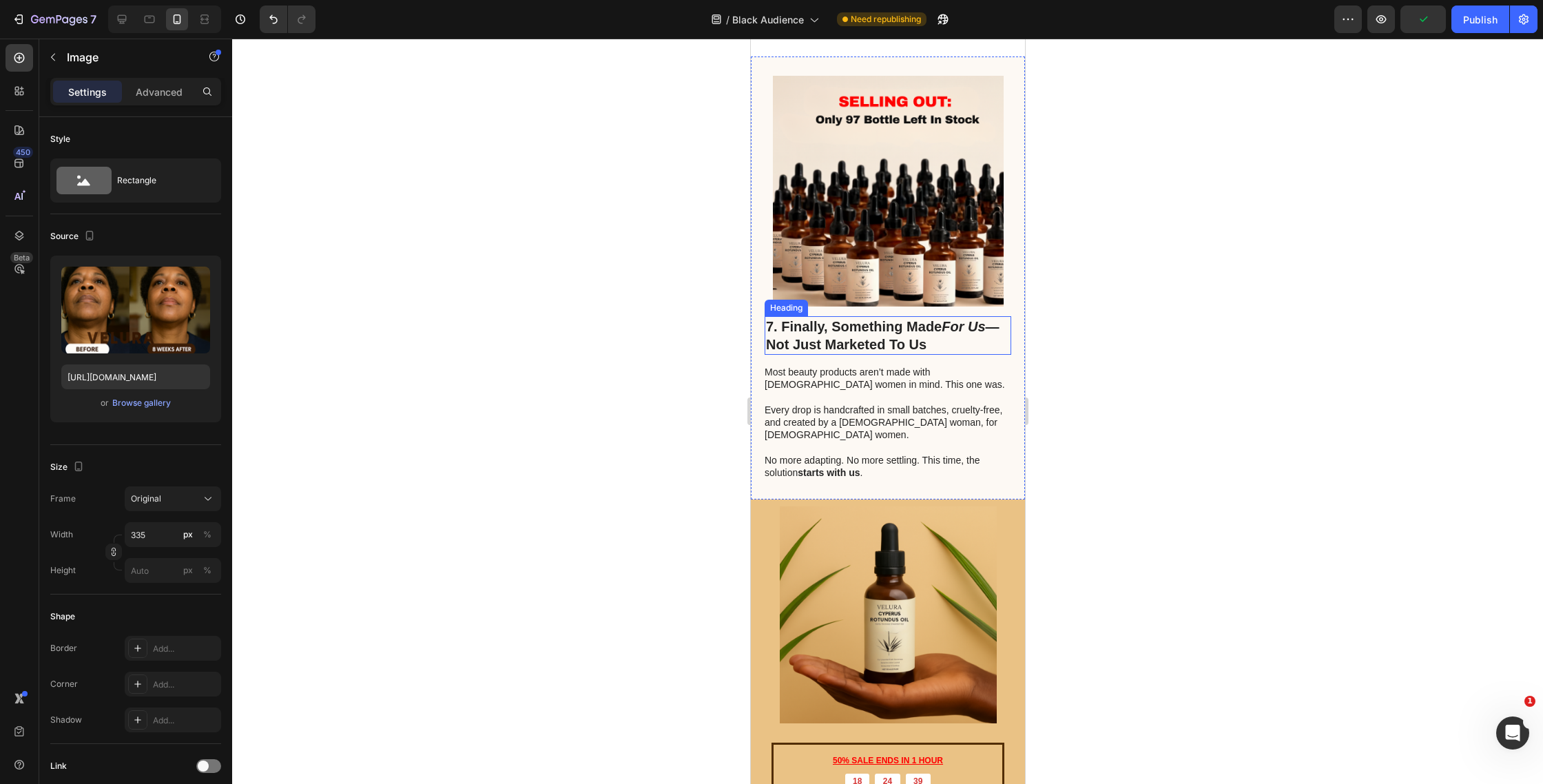
click at [853, 286] on img at bounding box center [888, 191] width 230 height 230
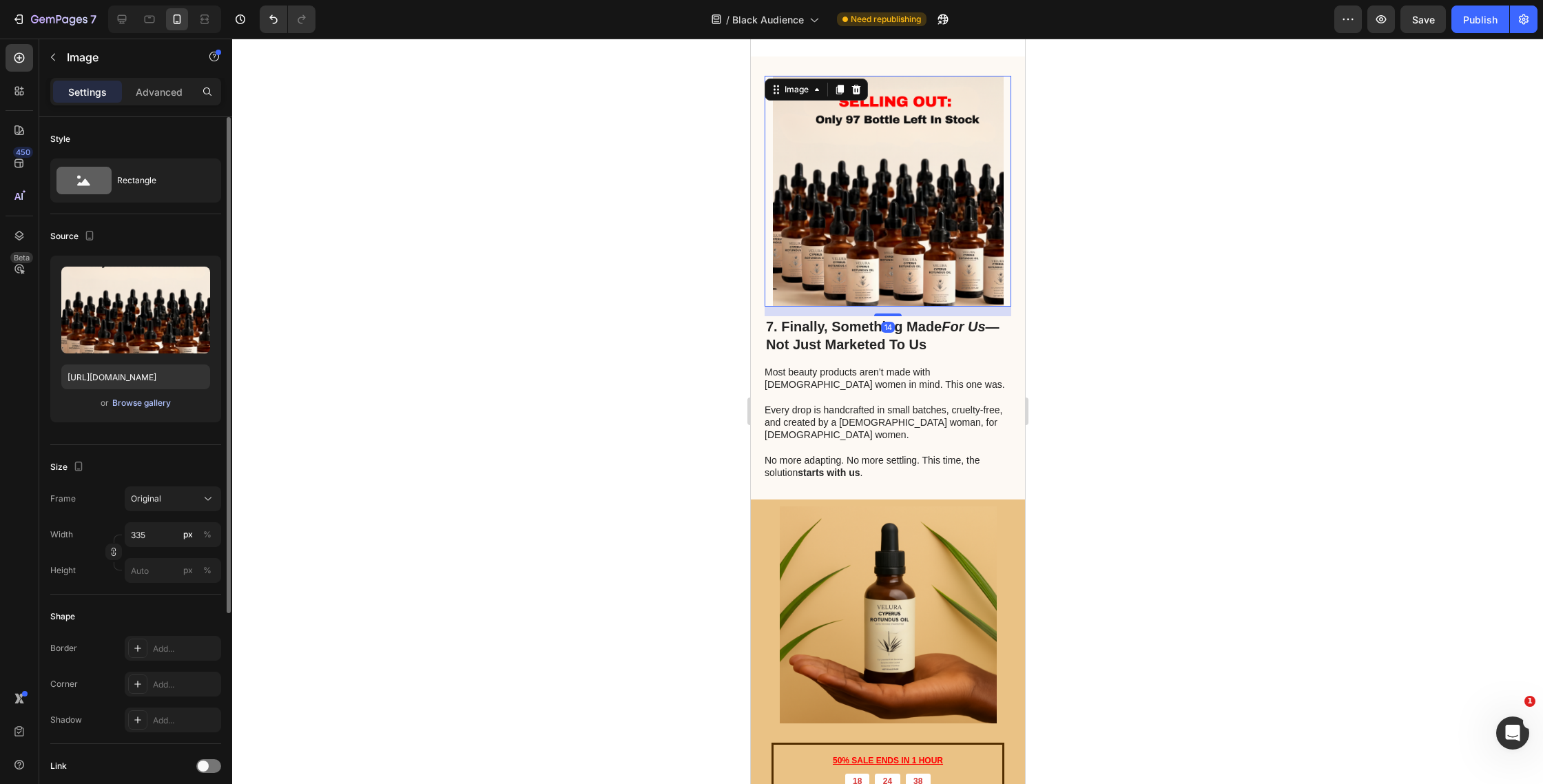
click at [123, 409] on button "Browse gallery" at bounding box center [141, 403] width 60 height 14
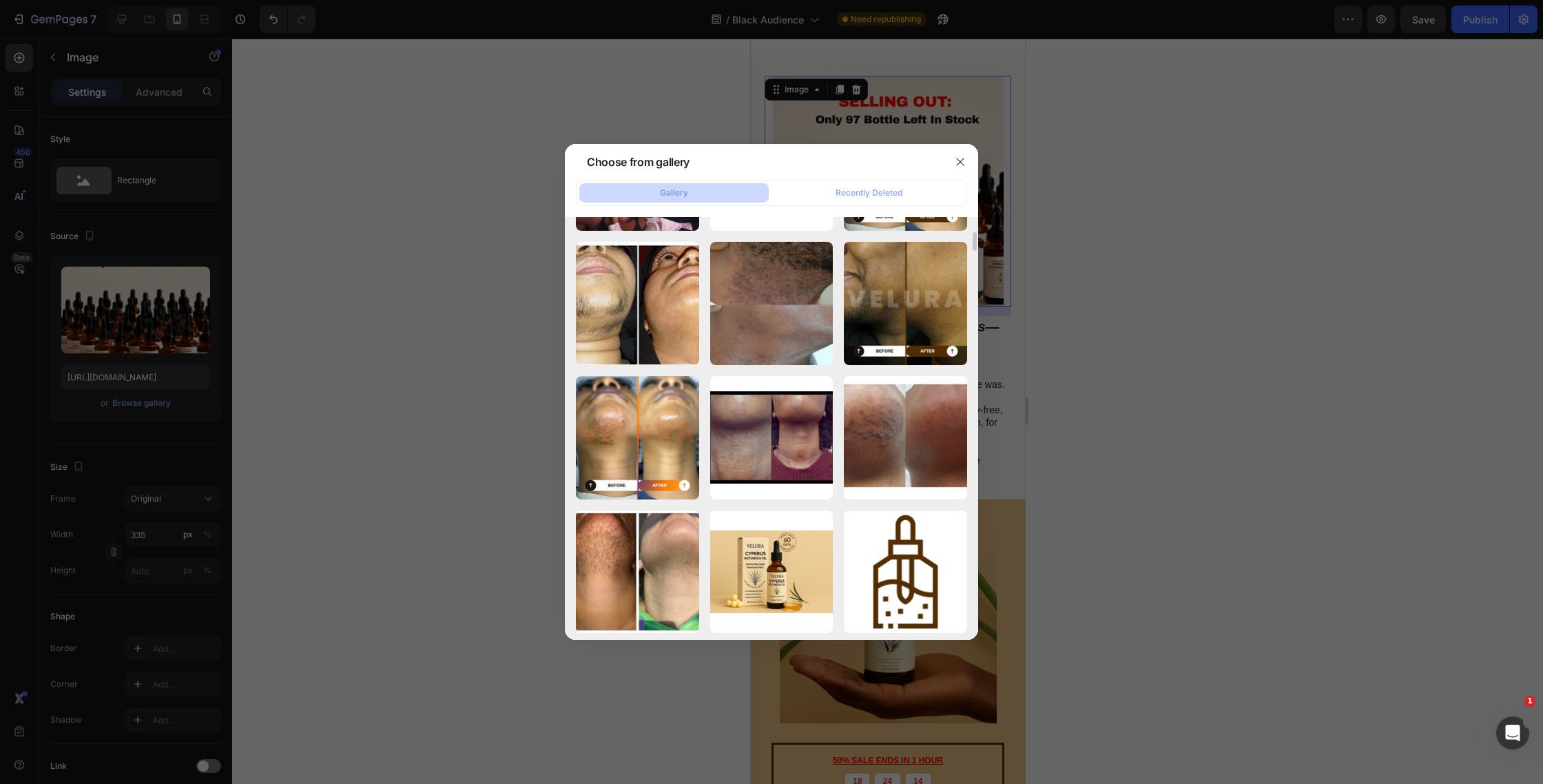
scroll to position [641, 0]
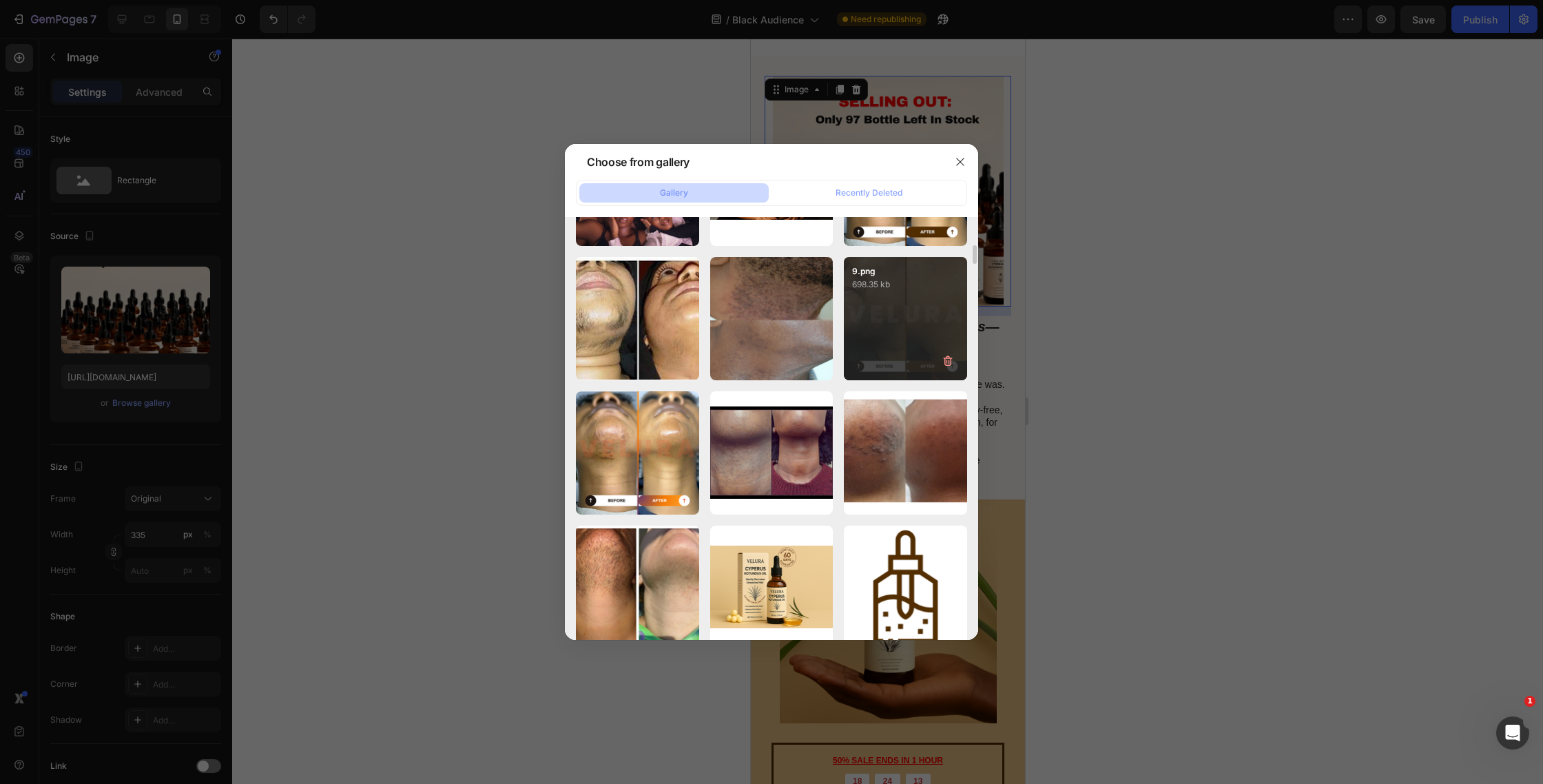
click at [866, 333] on div "9.png 698.35 kb" at bounding box center [905, 318] width 123 height 123
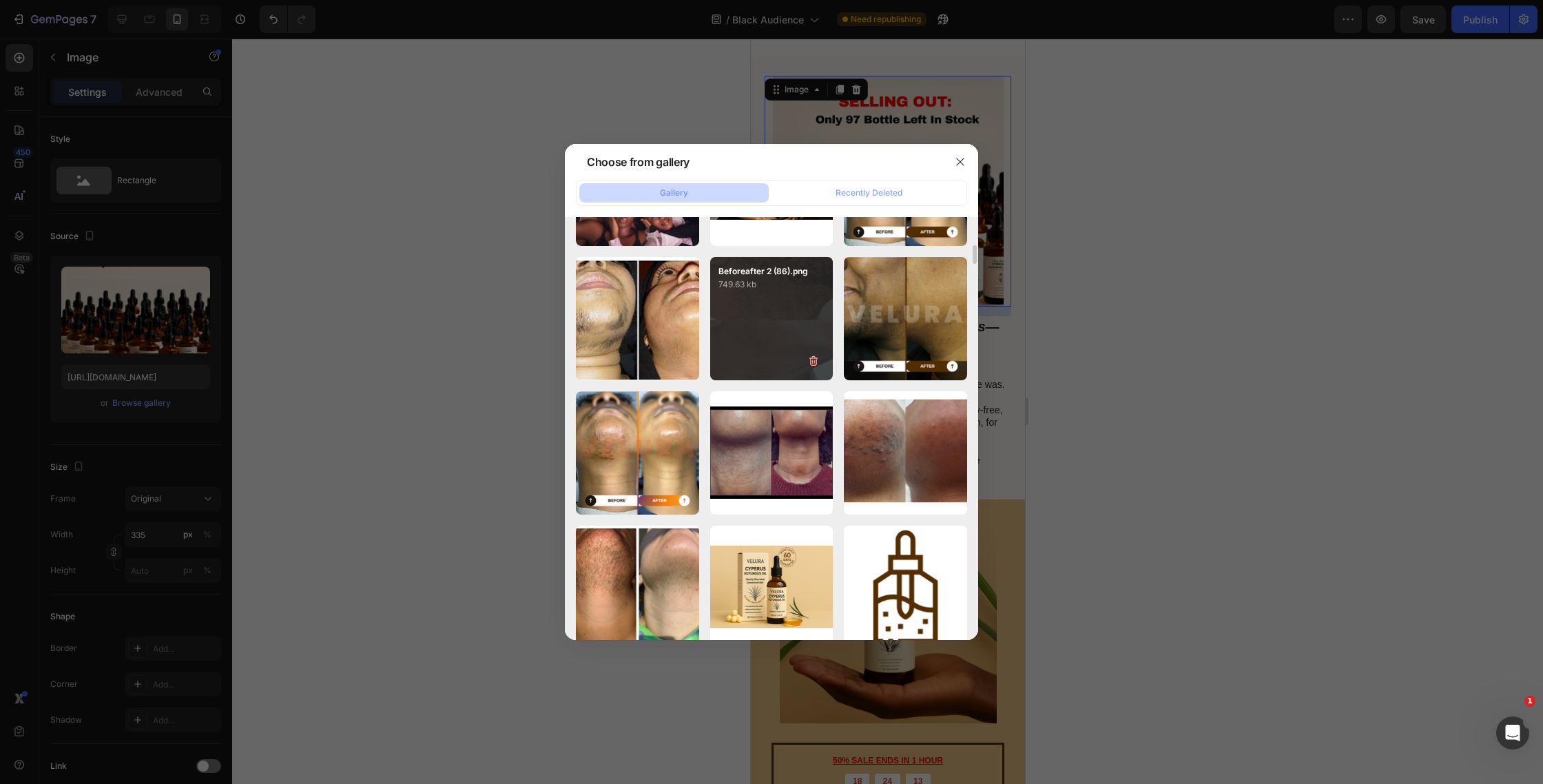
type input "[URL][DOMAIN_NAME]"
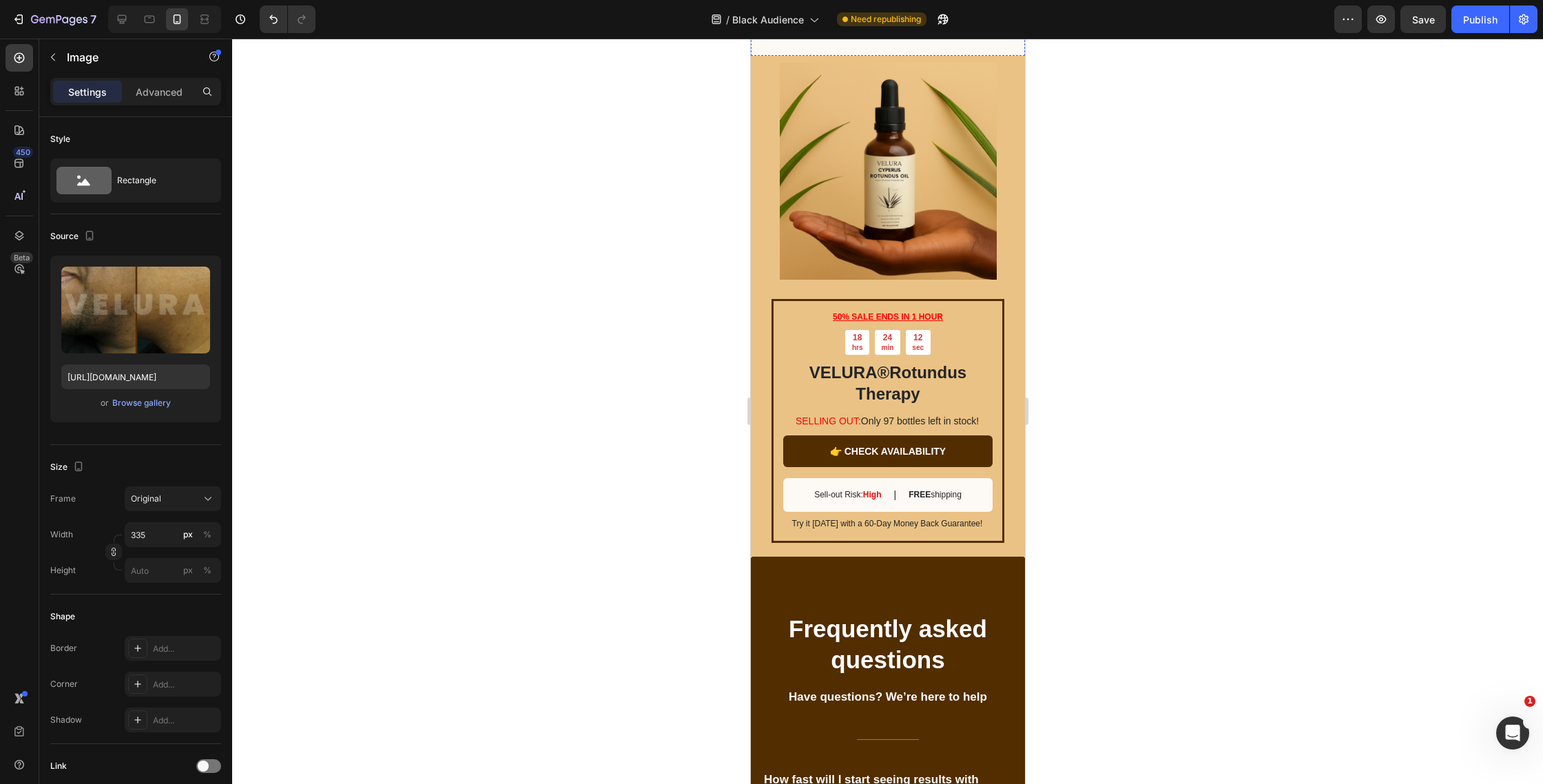
scroll to position [2827, 0]
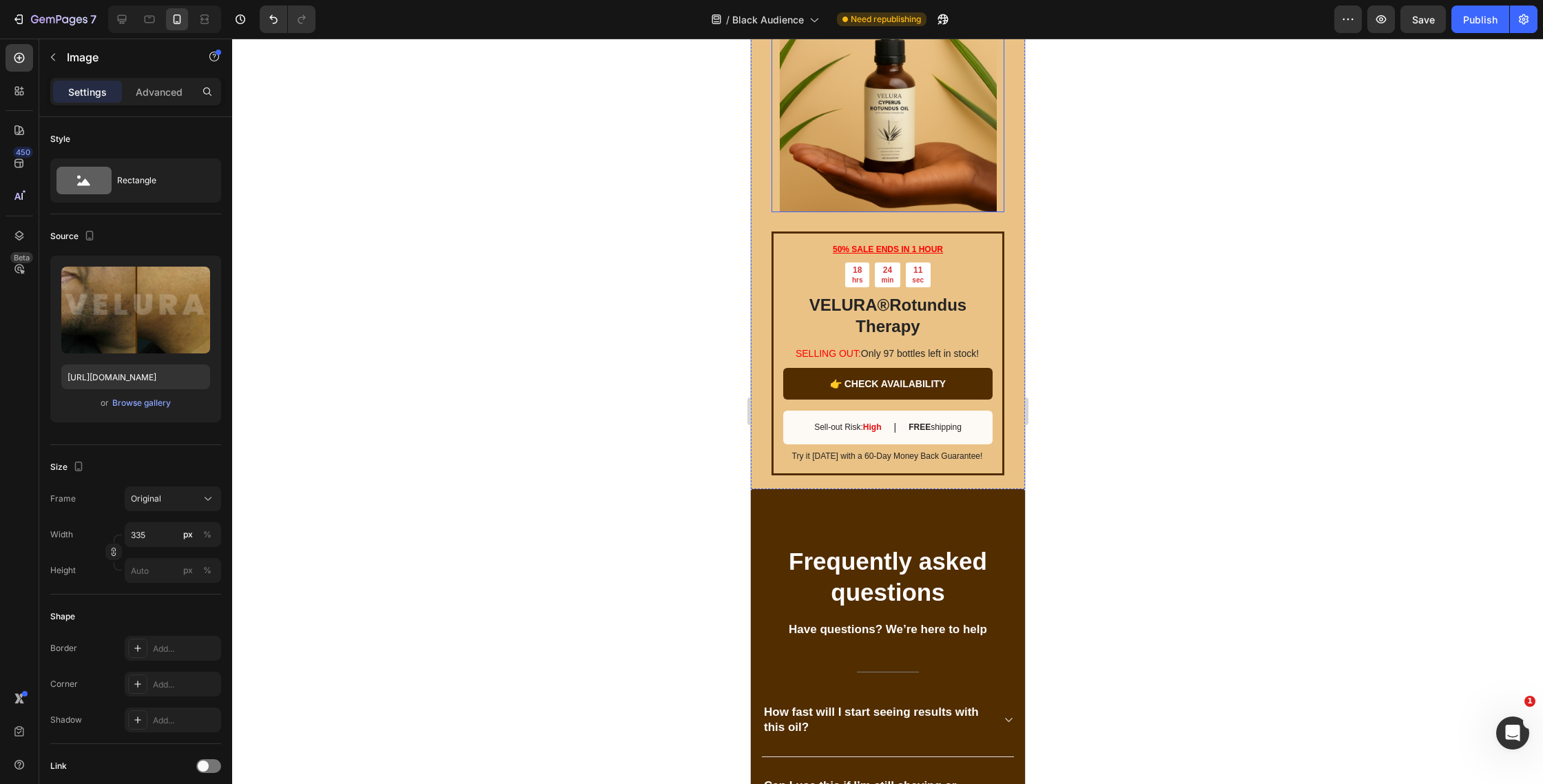
click at [855, 143] on img at bounding box center [888, 103] width 217 height 217
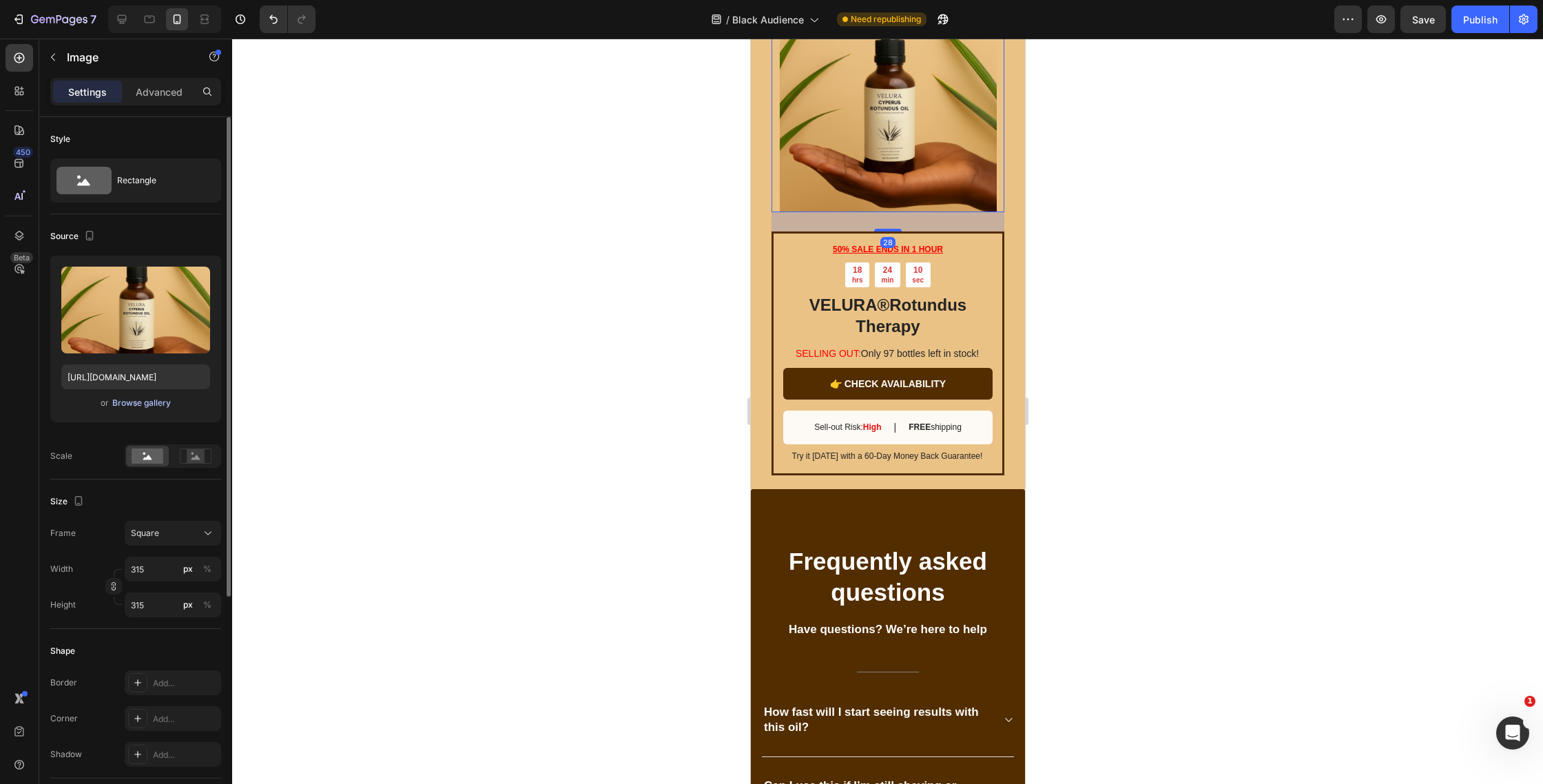
click at [145, 398] on div "Browse gallery" at bounding box center [142, 402] width 59 height 13
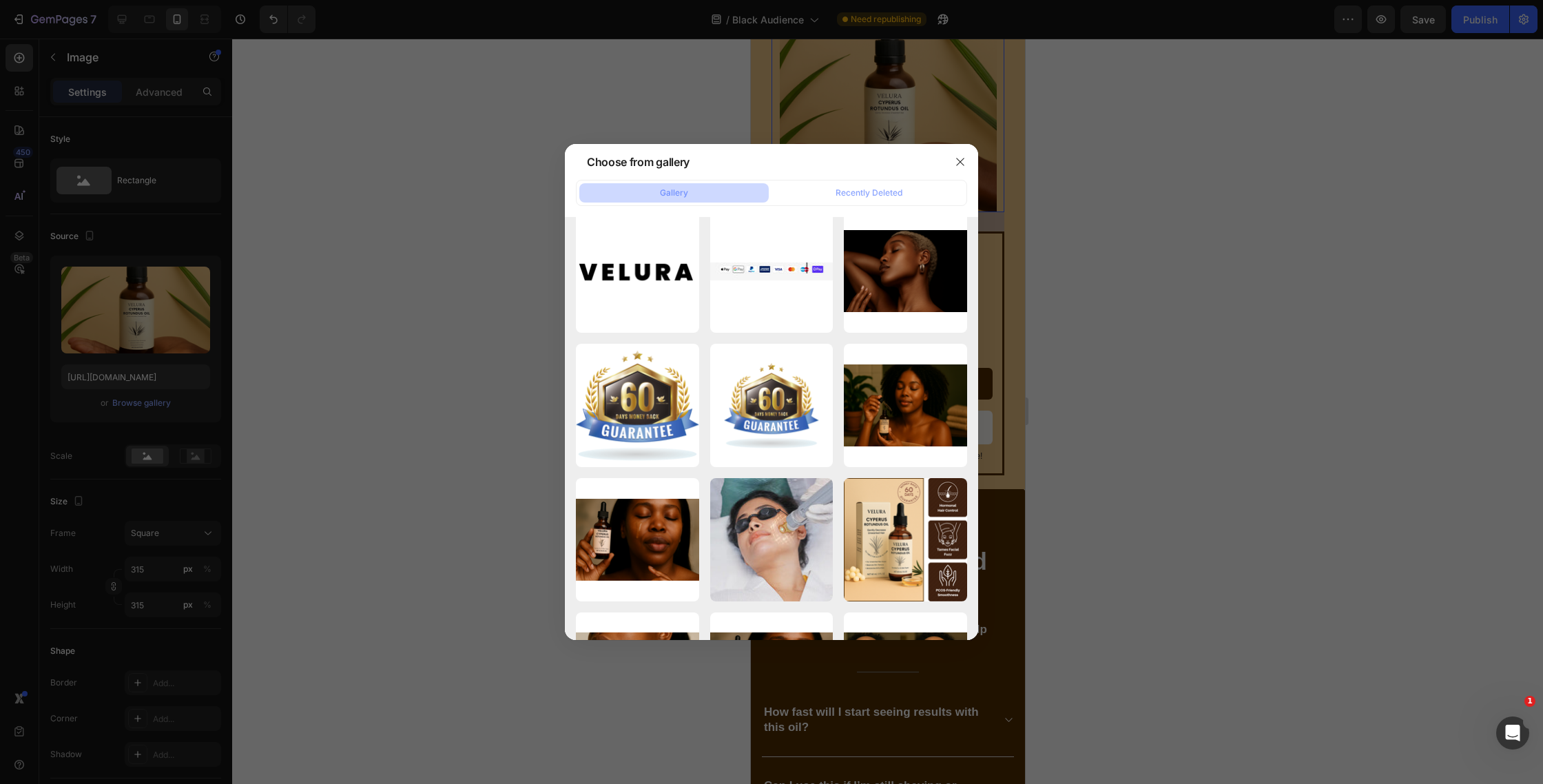
scroll to position [6077, 0]
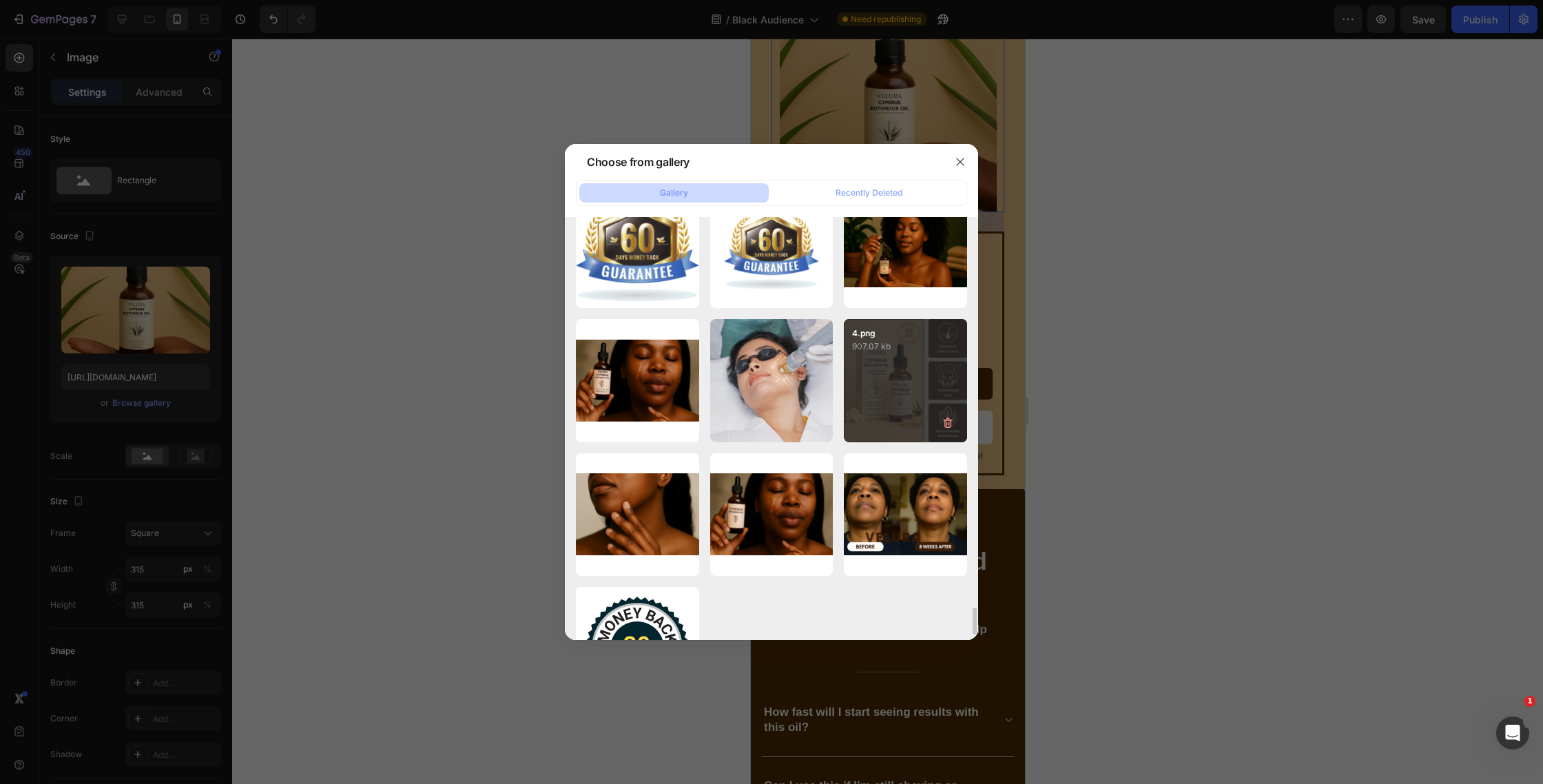
click at [887, 396] on div "4.png 907.07 kb" at bounding box center [905, 381] width 123 height 123
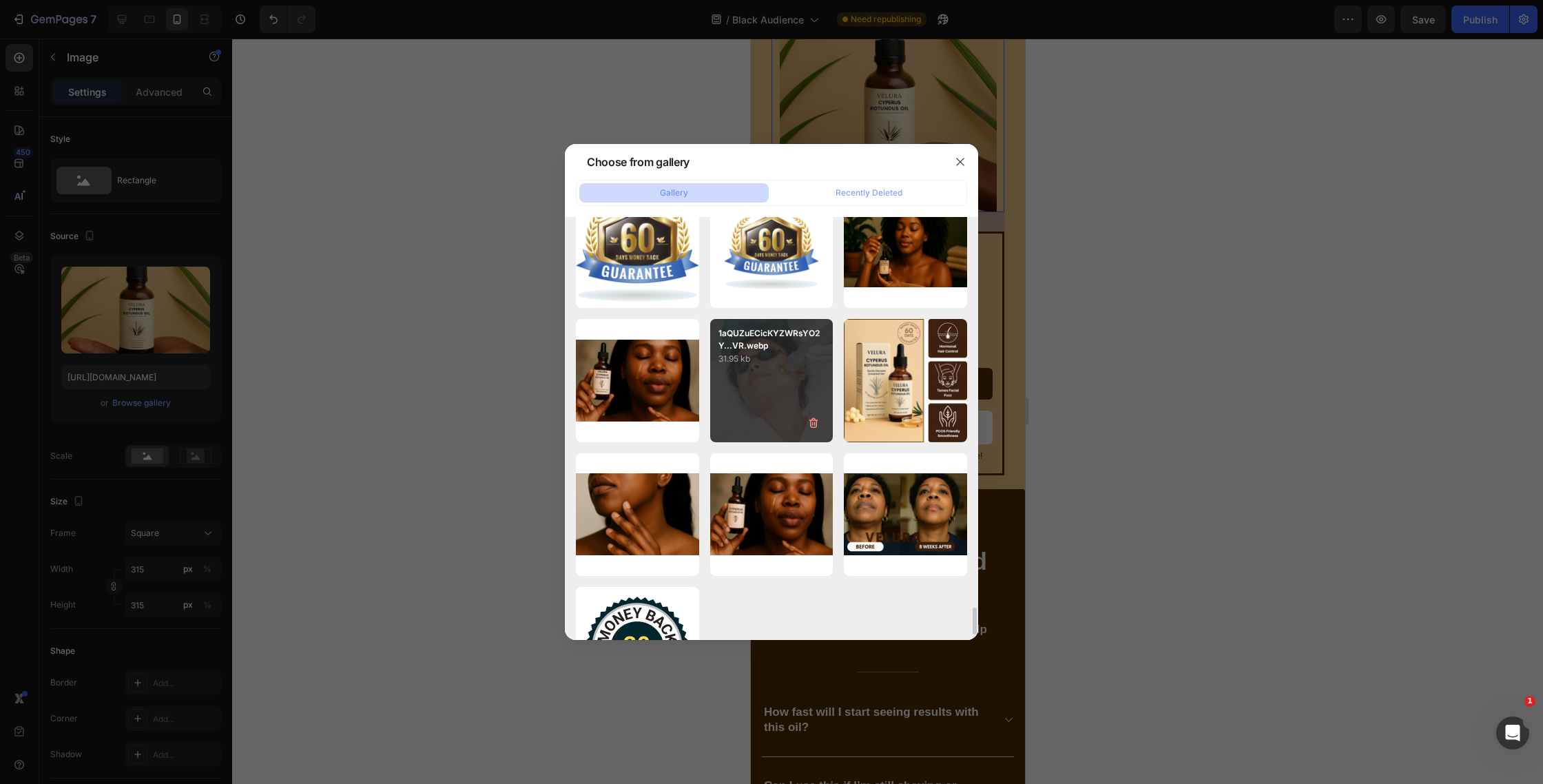
type input "[URL][DOMAIN_NAME]"
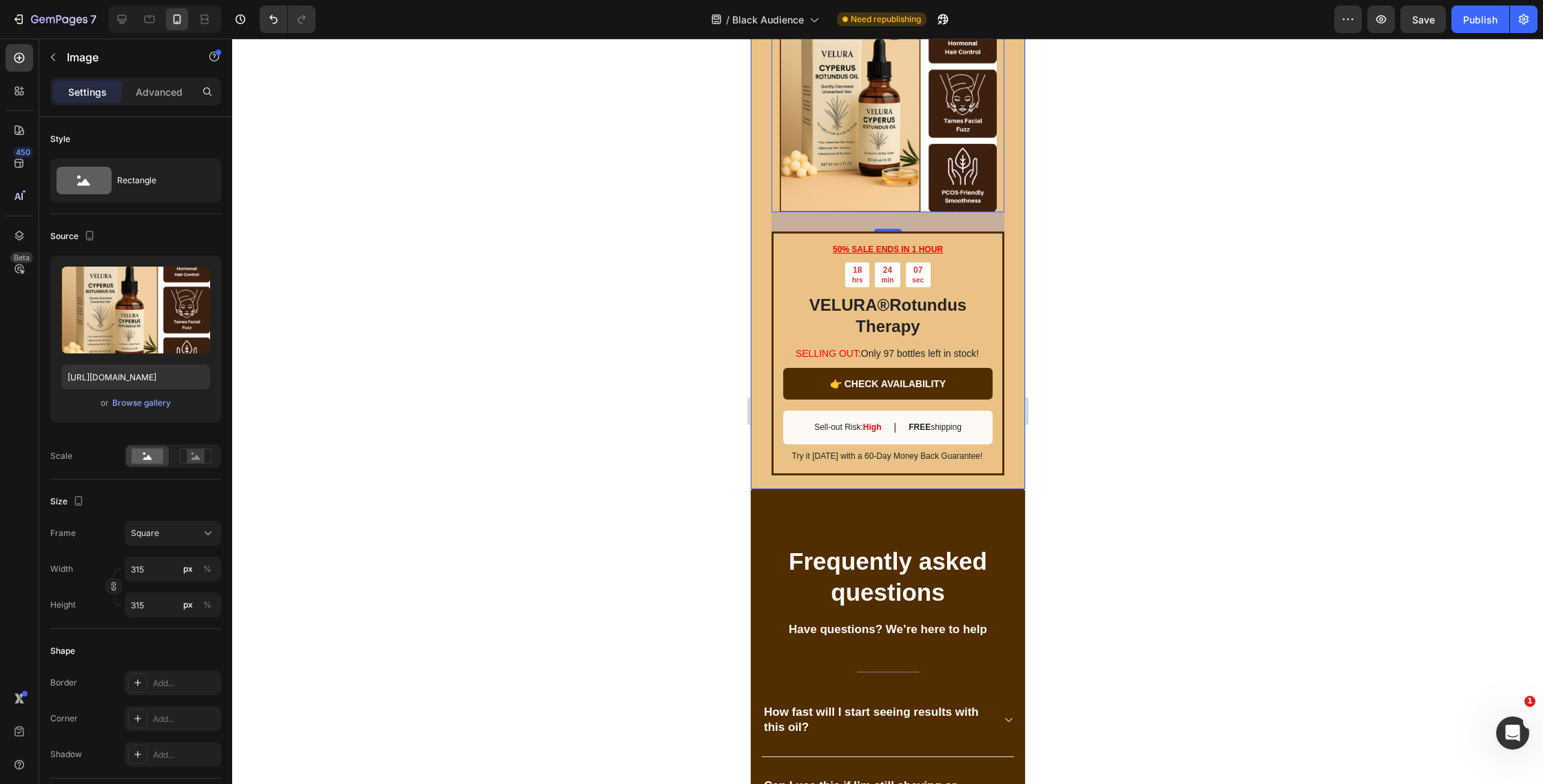
click at [759, 341] on div "50% SALE ENDS IN 1 HOUR Text Block 18 hrs 24 min 07 sec Countdown Timer VELURA …" at bounding box center [887, 238] width 274 height 501
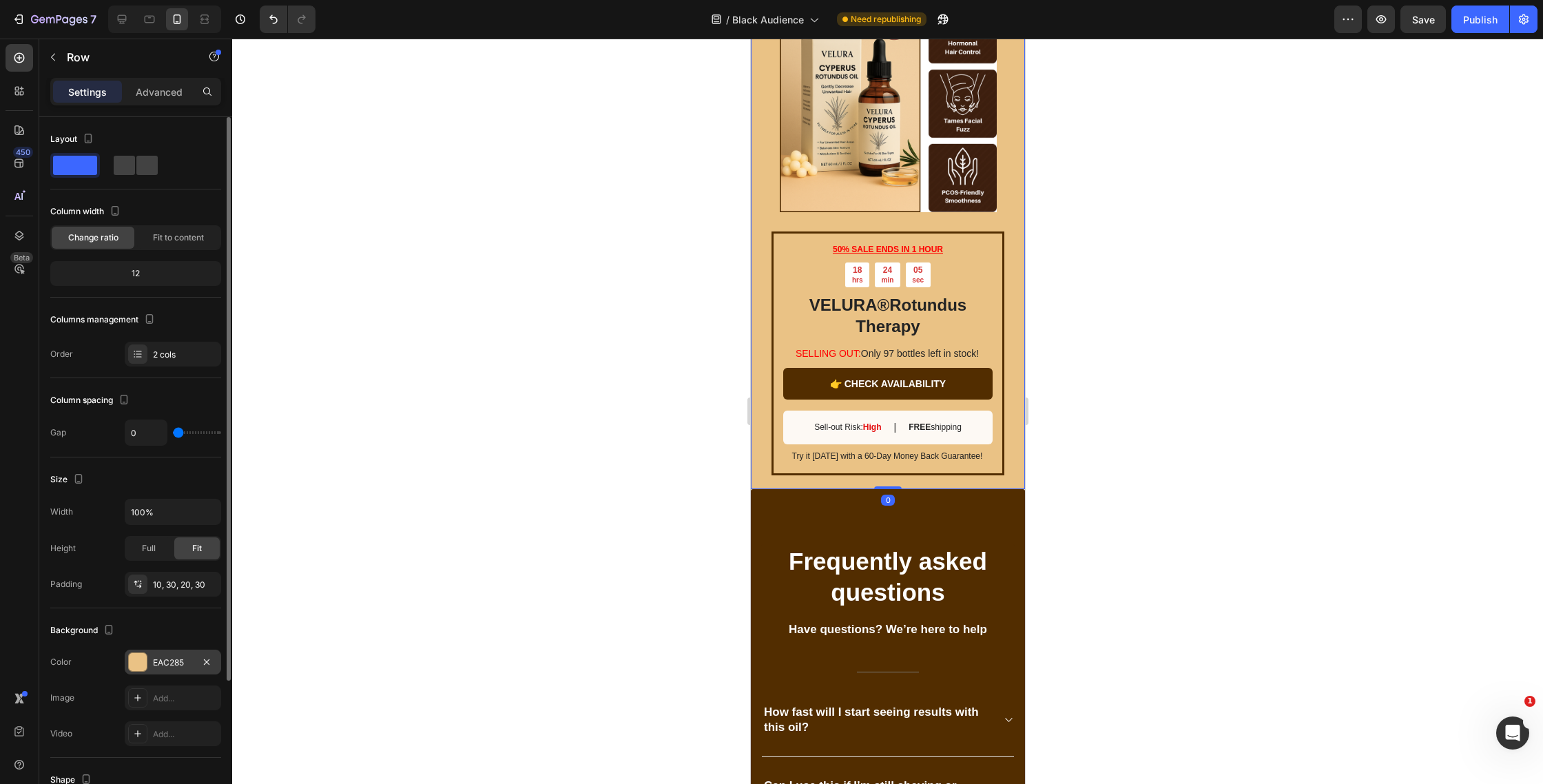
click at [164, 662] on div "EAC285" at bounding box center [173, 662] width 40 height 13
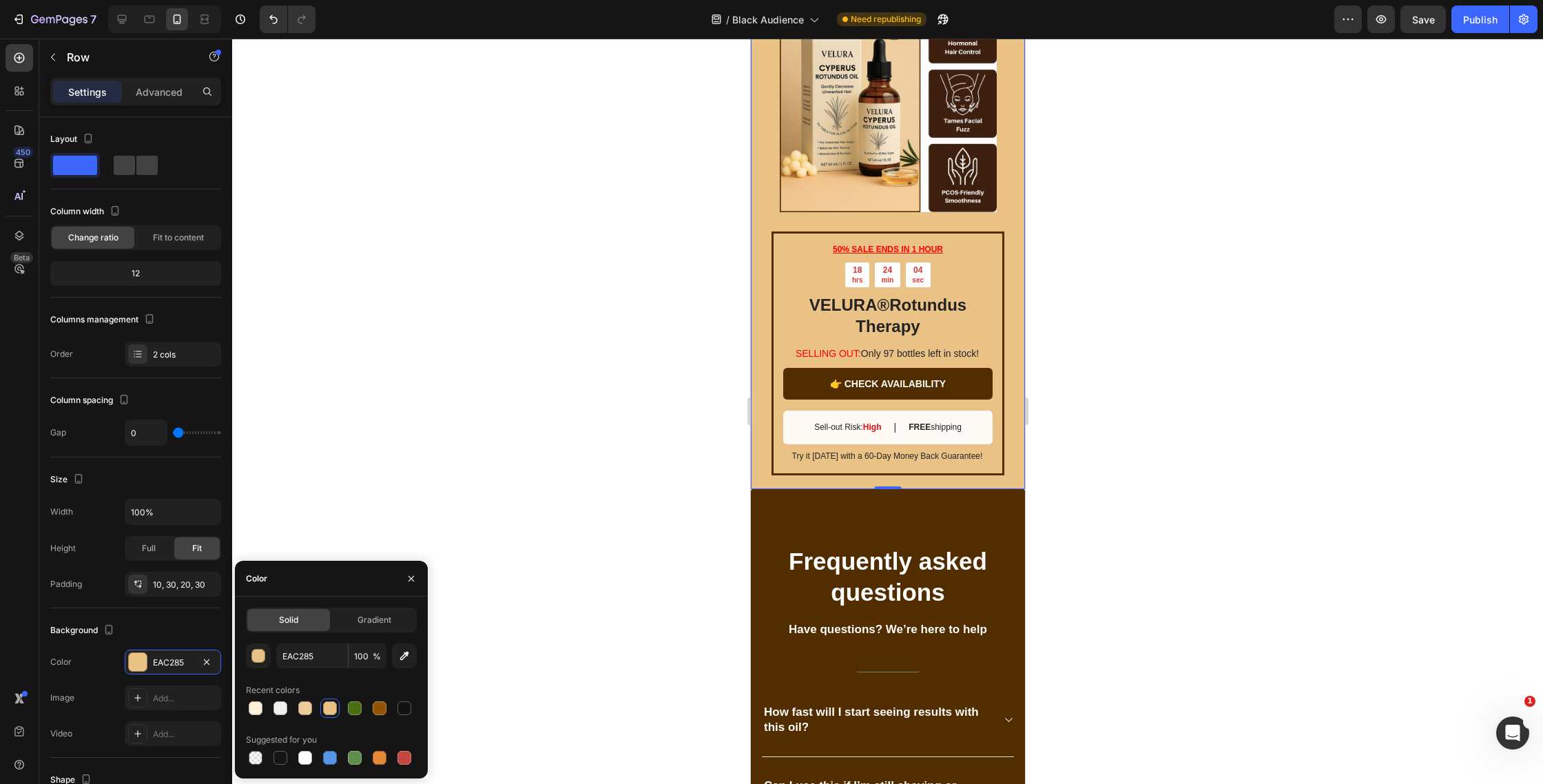
drag, startPoint x: 255, startPoint y: 703, endPoint x: 289, endPoint y: 691, distance: 36.1
click at [255, 703] on div at bounding box center [256, 708] width 14 height 14
type input "FFF0DB"
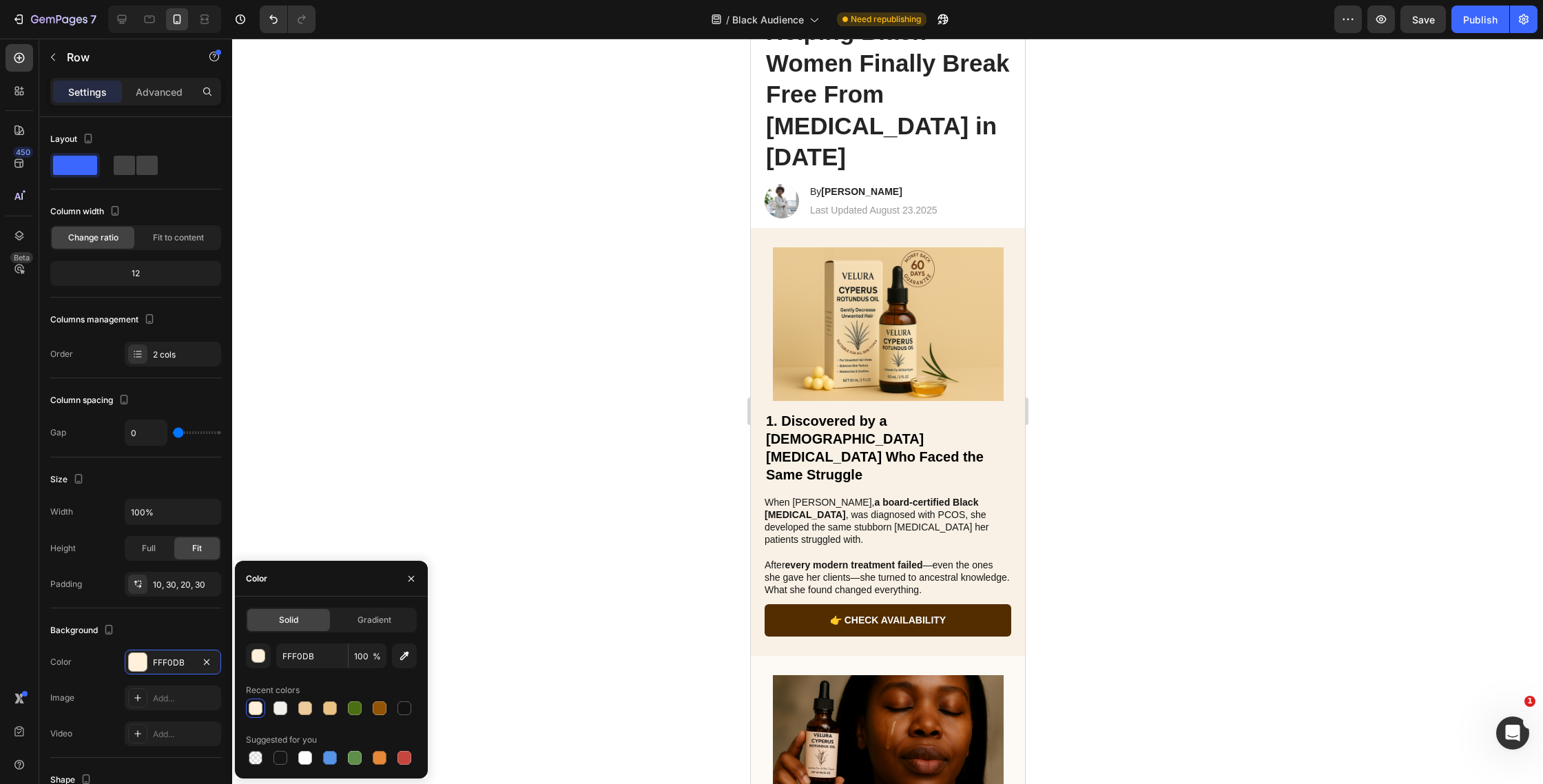
scroll to position [0, 0]
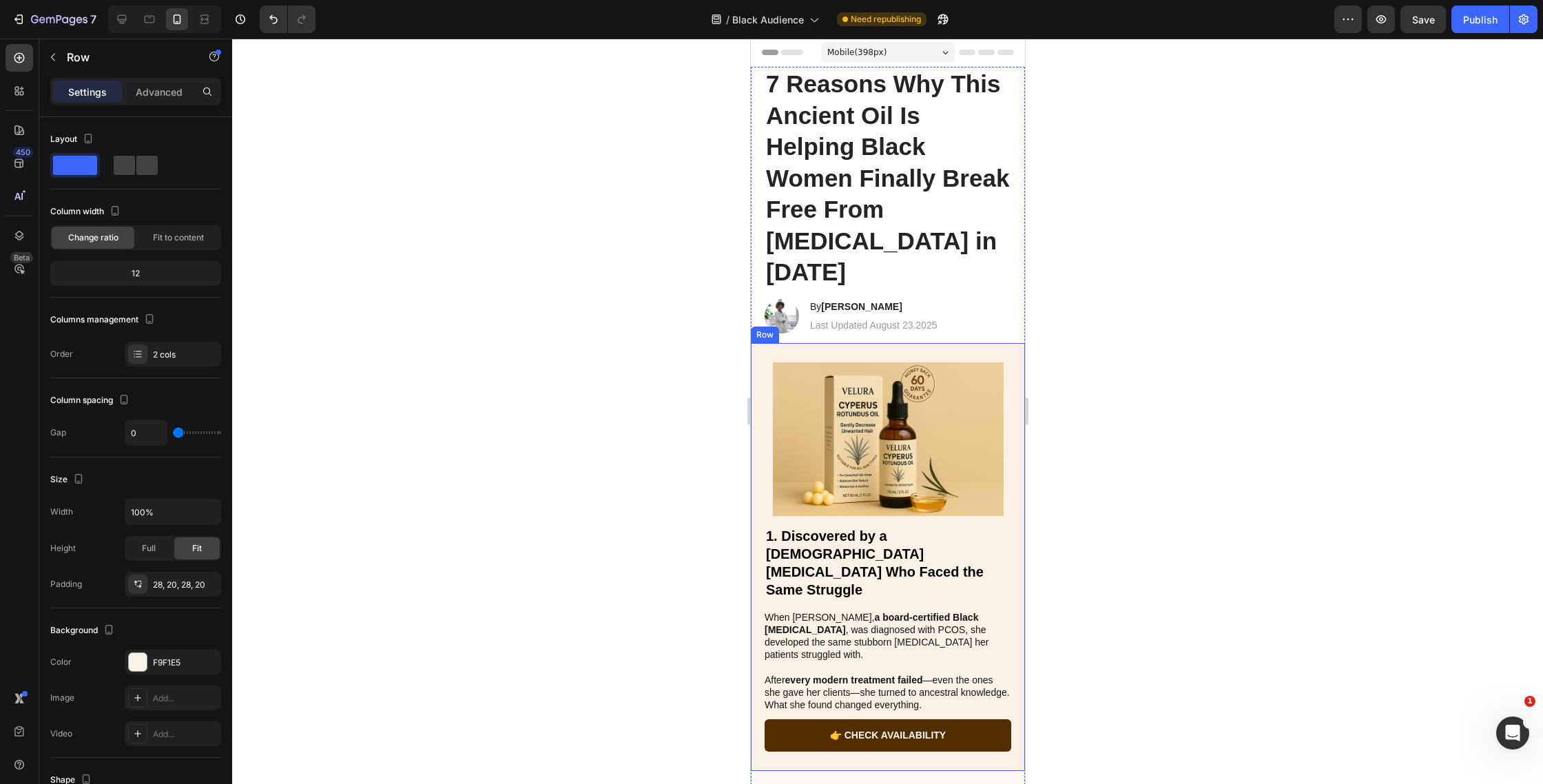
click at [822, 343] on div "Image 1. Discovered by a [DEMOGRAPHIC_DATA] [MEDICAL_DATA] Who Faced the Same S…" at bounding box center [887, 557] width 274 height 428
click at [903, 319] on p "Last Updated August 23.2025" at bounding box center [873, 325] width 127 height 13
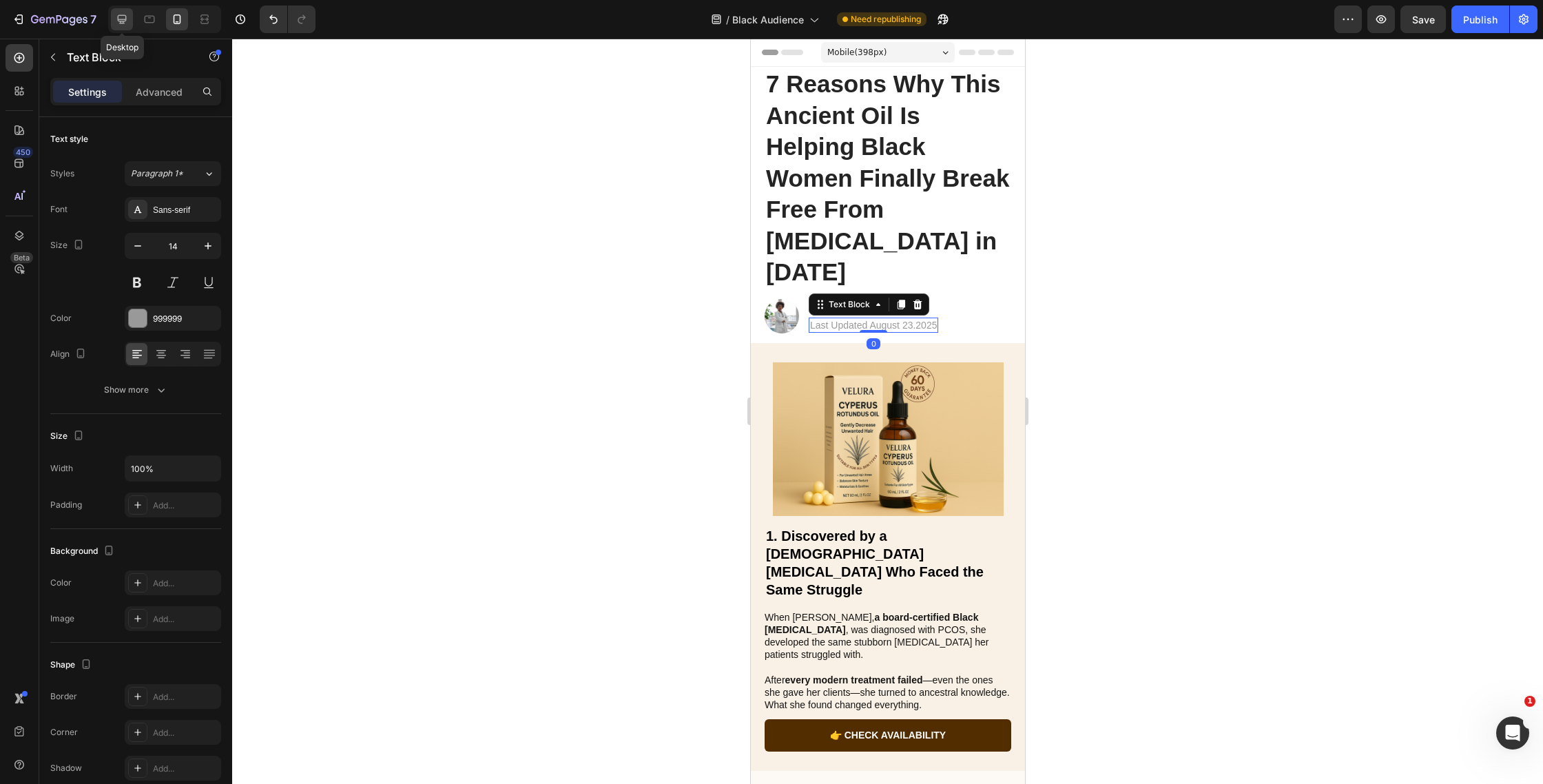
click at [122, 22] on icon at bounding box center [122, 20] width 9 height 9
type input "16"
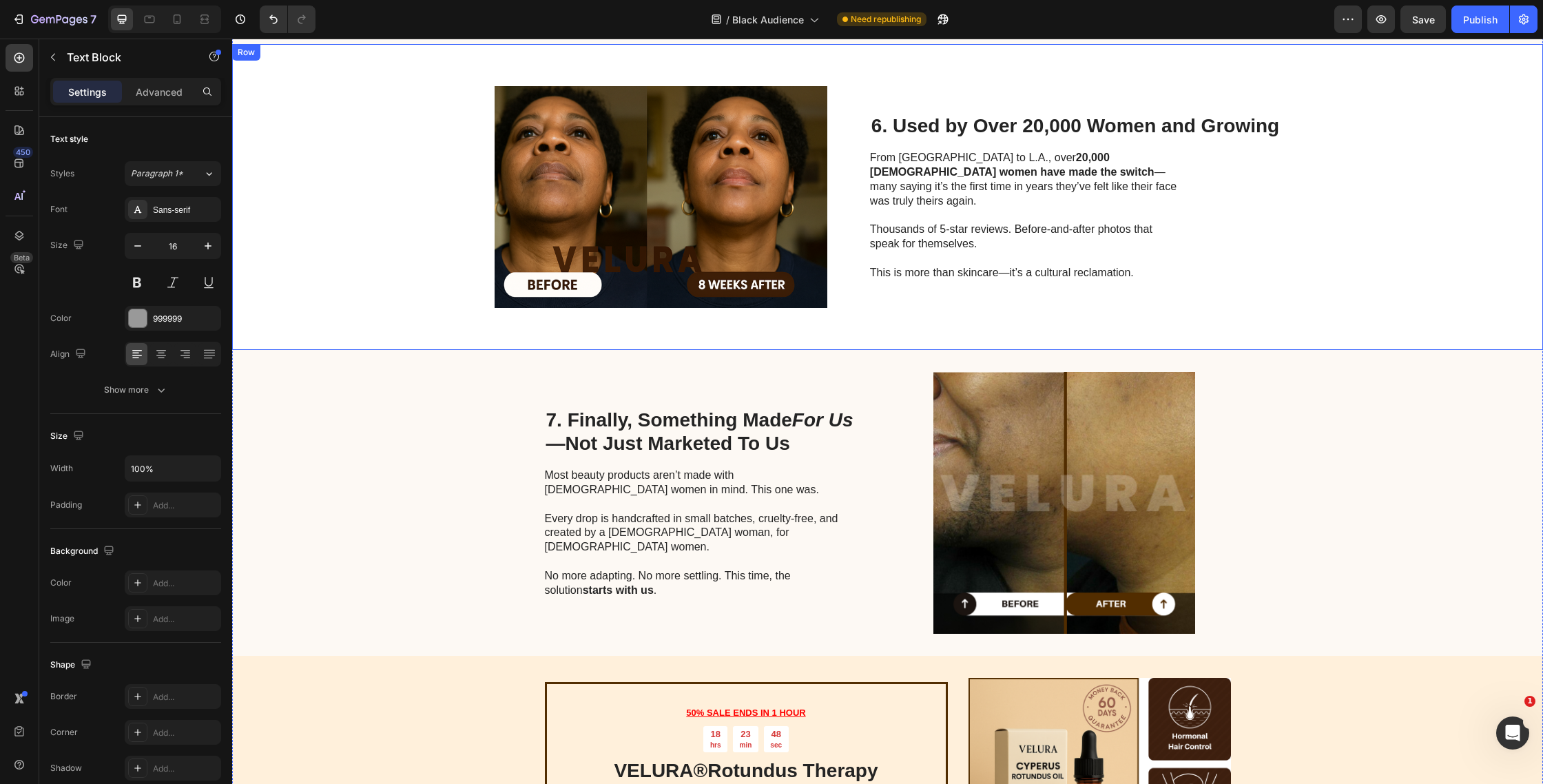
scroll to position [2079, 0]
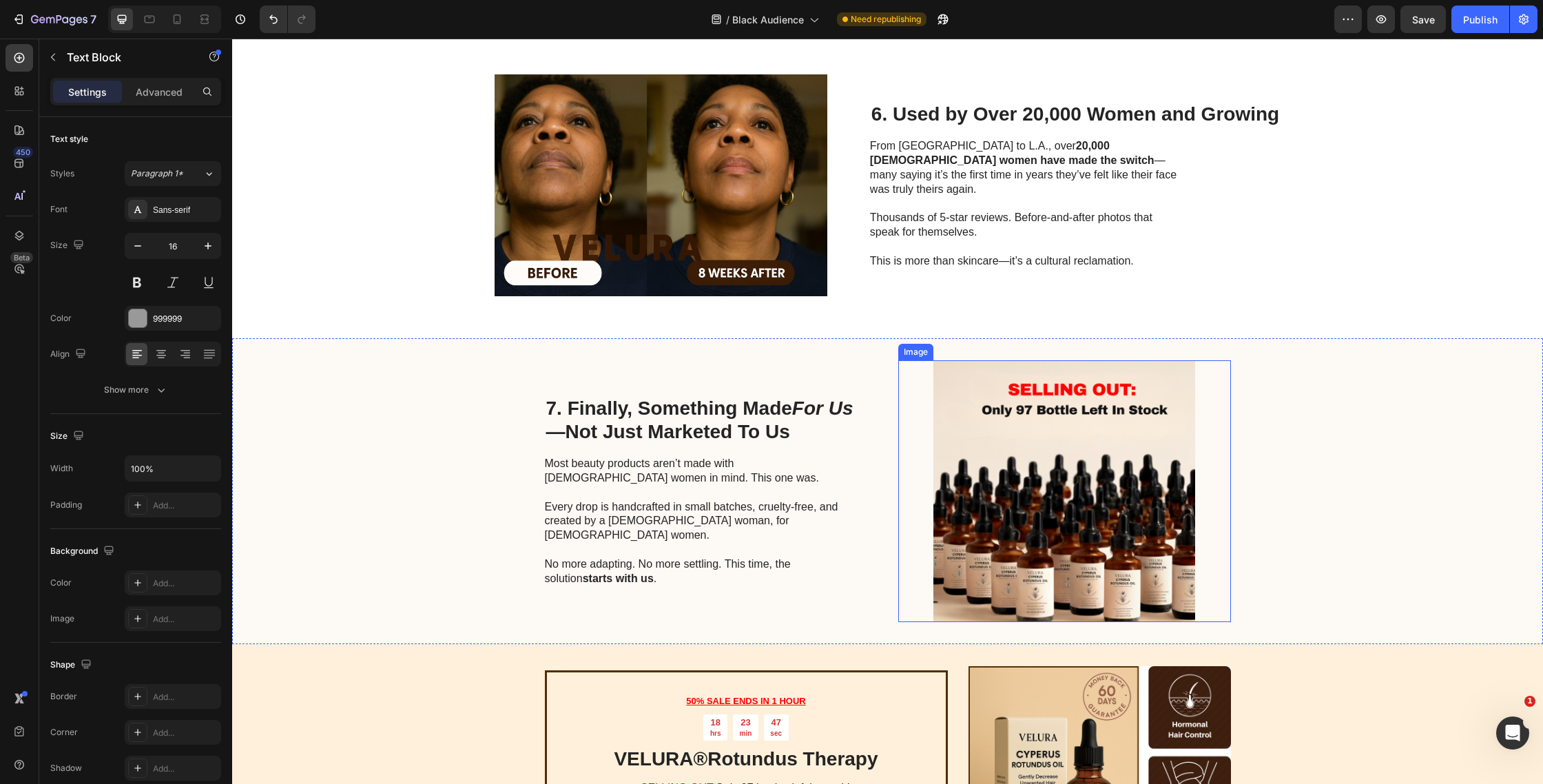
click at [1026, 424] on img at bounding box center [1064, 491] width 333 height 262
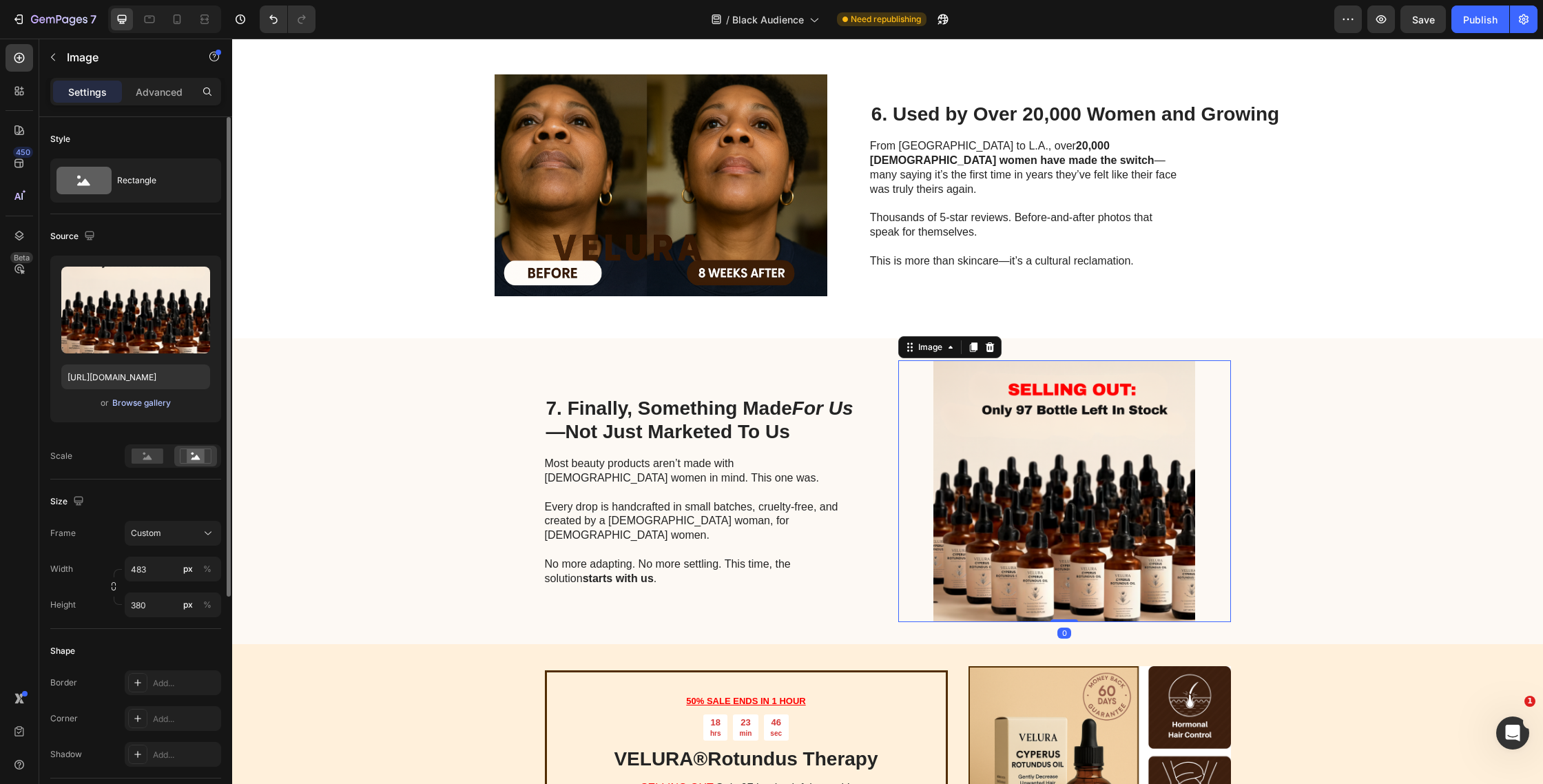
click at [135, 408] on div "Browse gallery" at bounding box center [142, 402] width 59 height 13
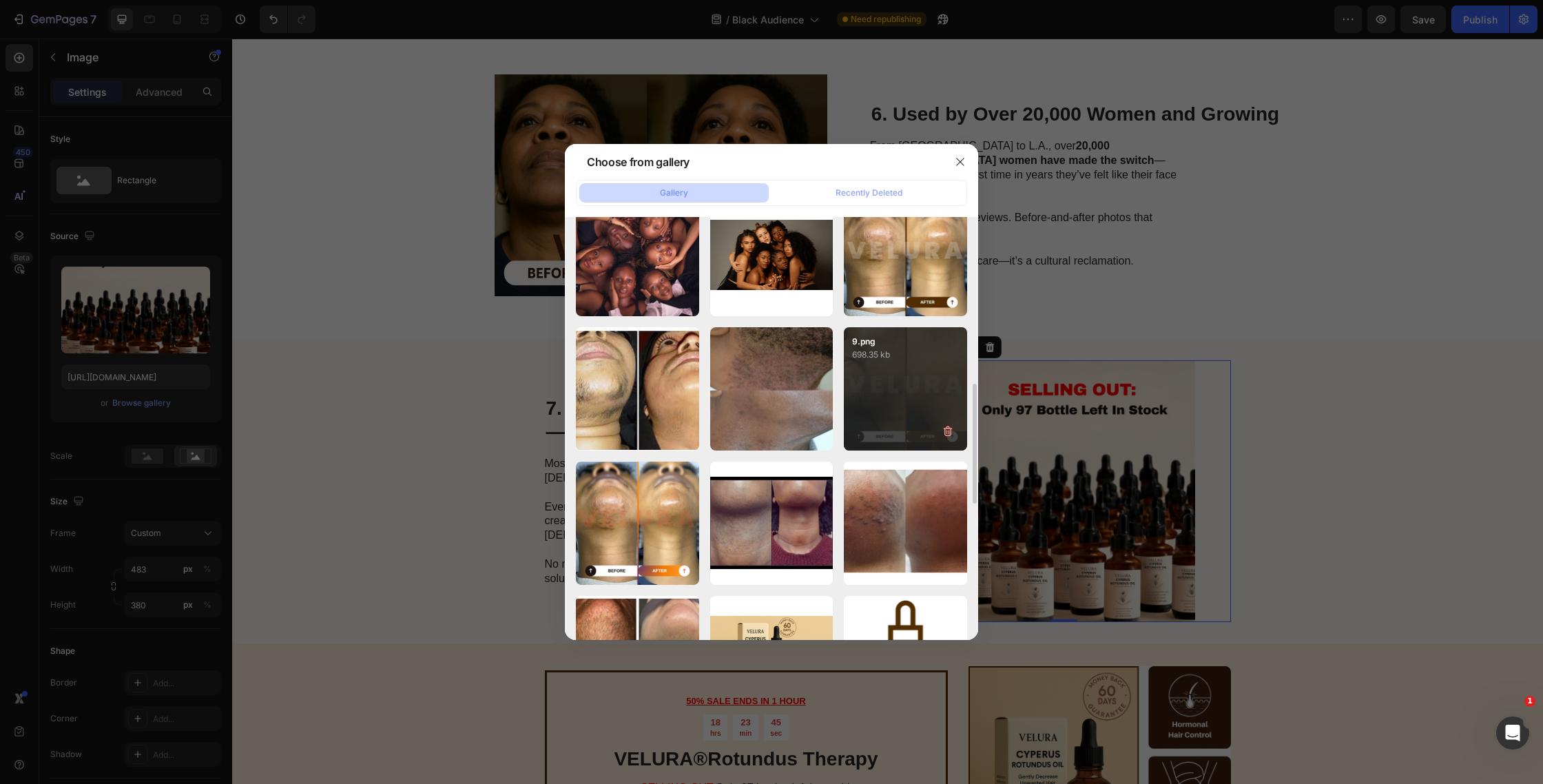
scroll to position [574, 0]
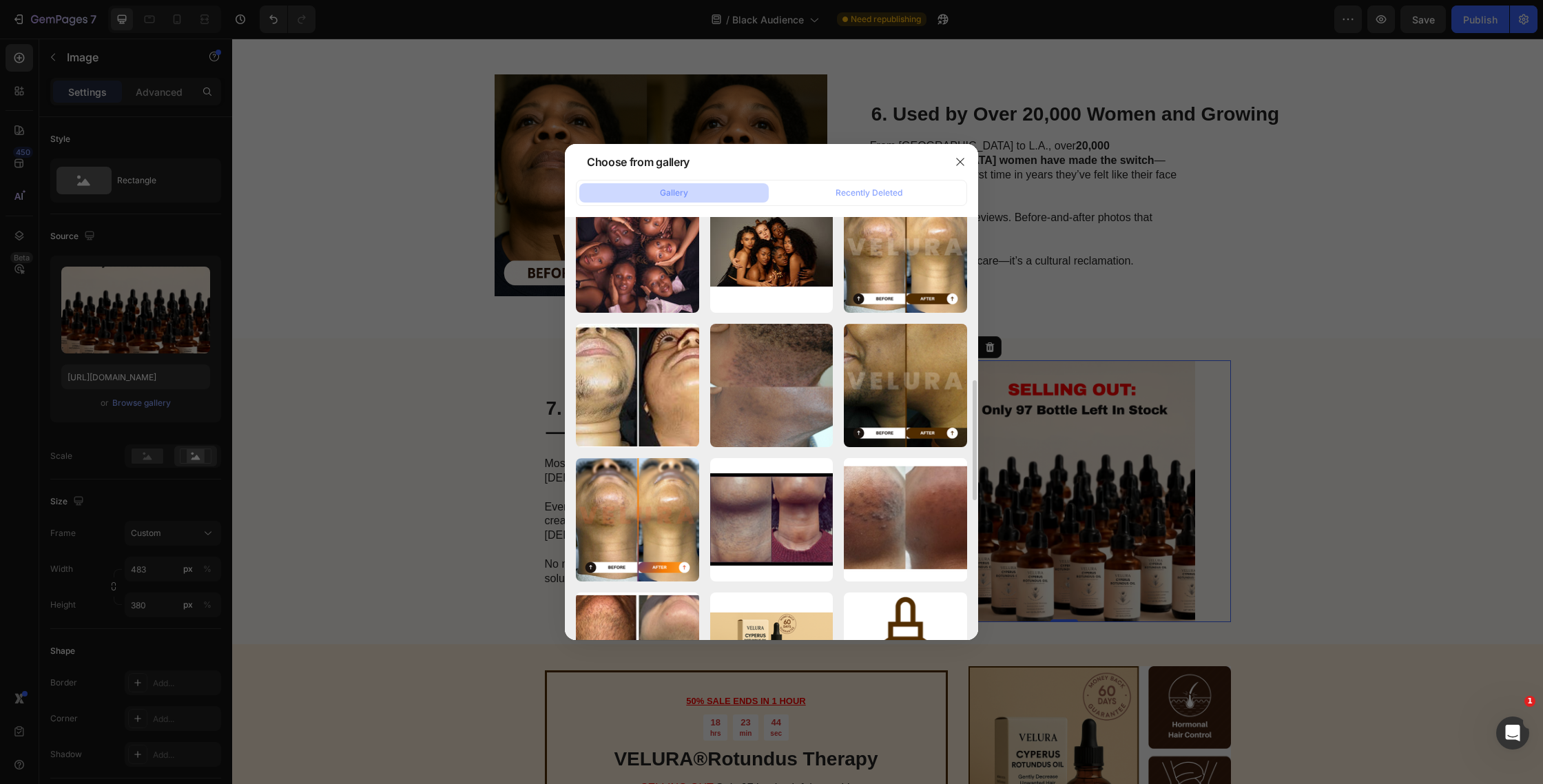
drag, startPoint x: 903, startPoint y: 300, endPoint x: 911, endPoint y: 316, distance: 17.9
click at [0, 0] on div "7.png 1249.93 kb" at bounding box center [0, 0] width 0 height 0
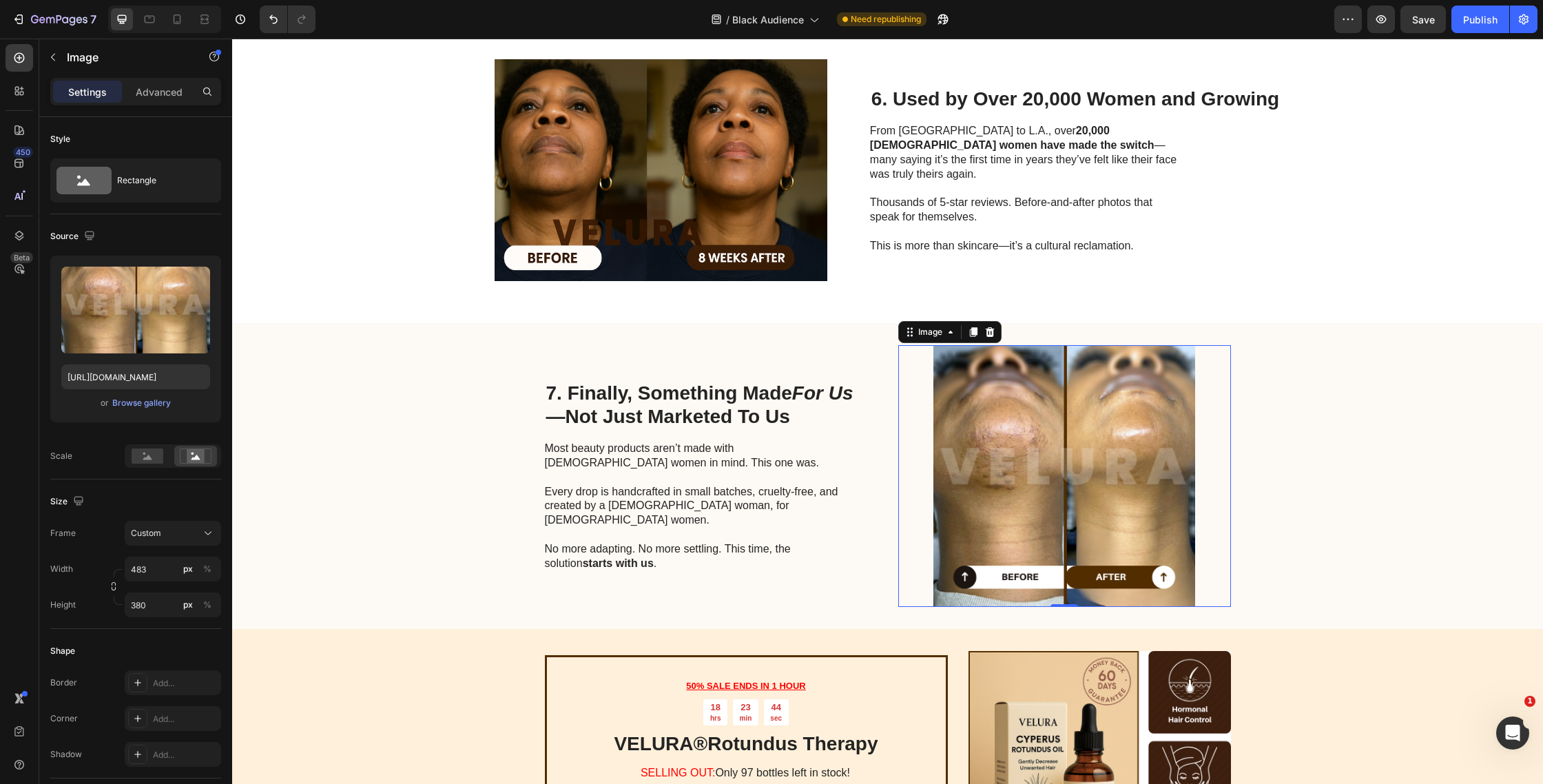
scroll to position [2101, 0]
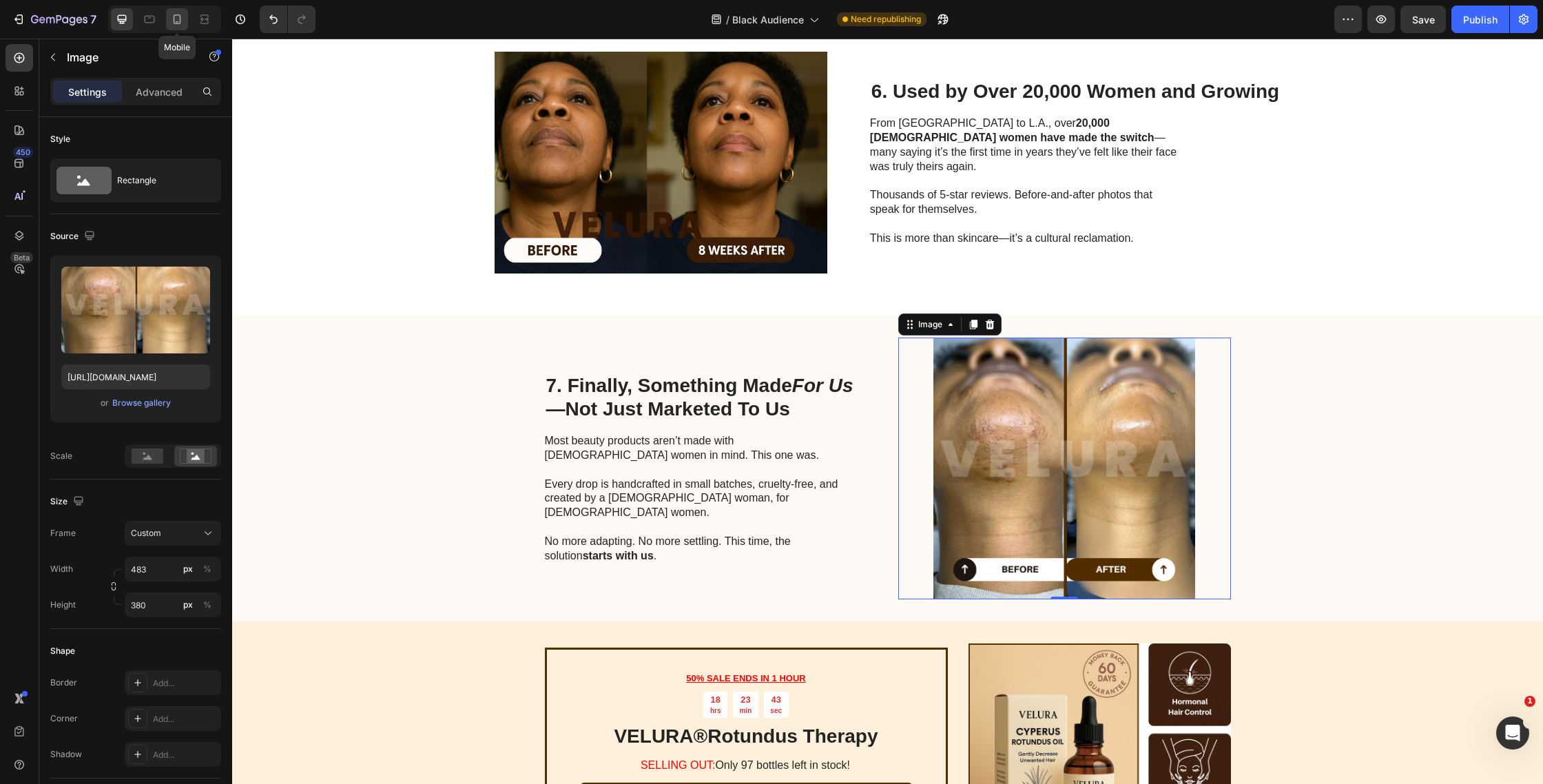
click at [172, 18] on icon at bounding box center [177, 20] width 14 height 14
type input "[URL][DOMAIN_NAME]"
type input "335"
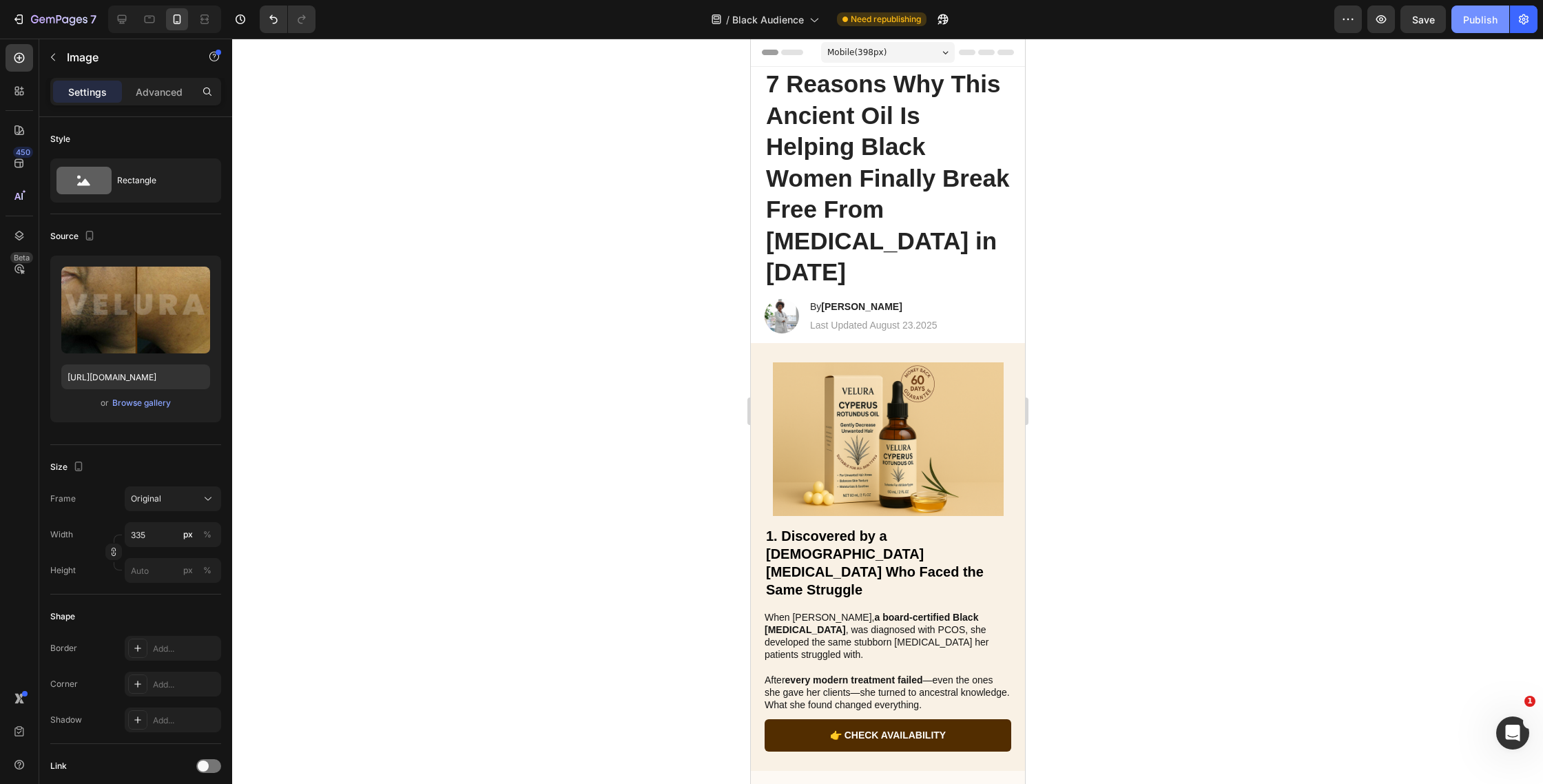
click at [1479, 24] on div "Publish" at bounding box center [1480, 20] width 34 height 15
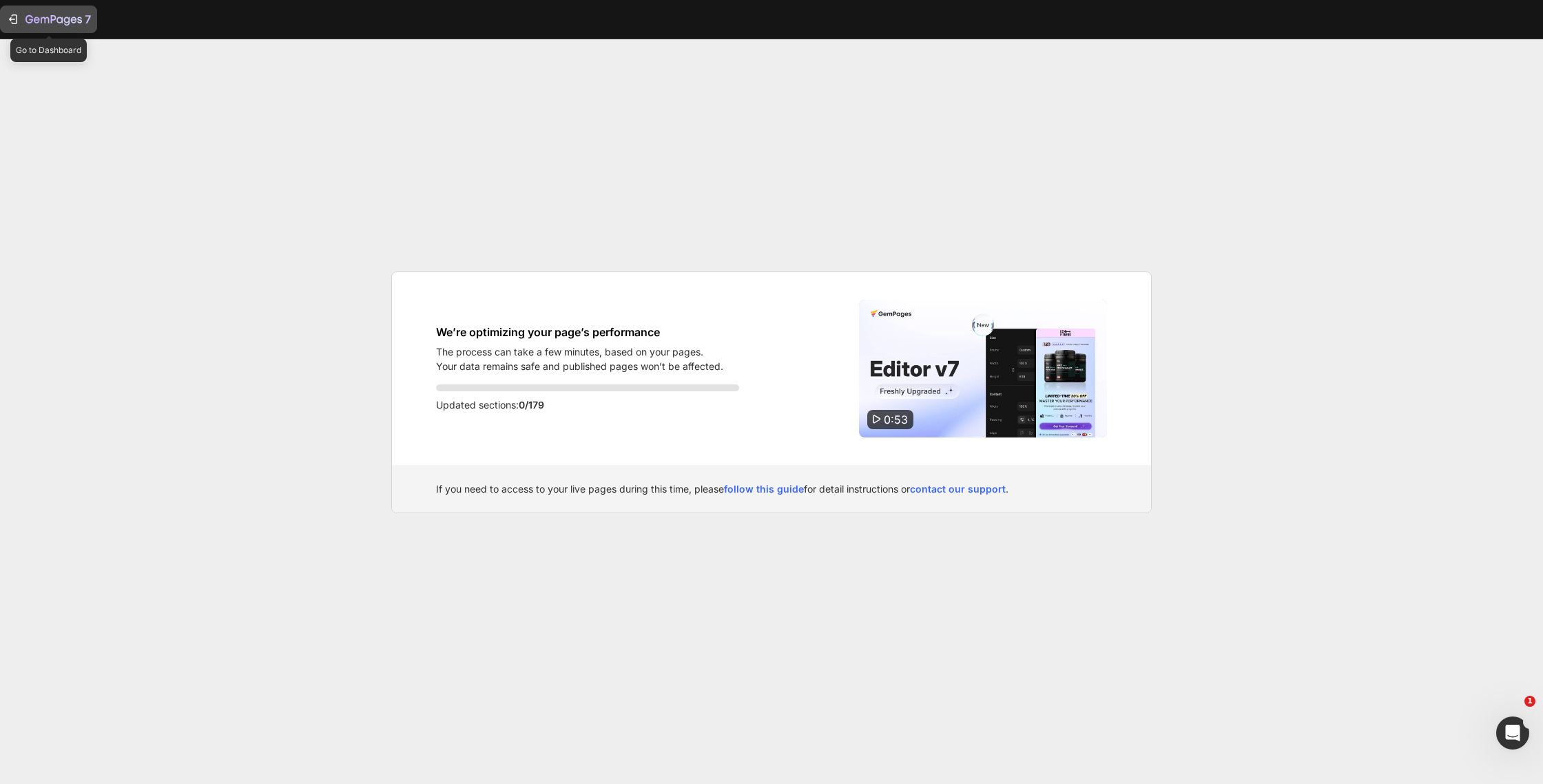
click at [19, 13] on icon "button" at bounding box center [13, 20] width 14 height 14
